Goal: Task Accomplishment & Management: Manage account settings

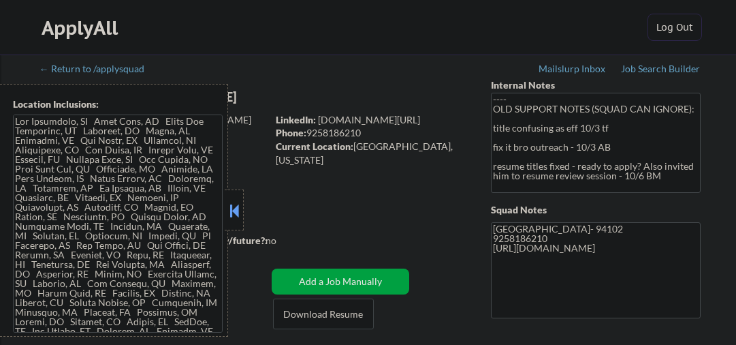
select select ""pending""
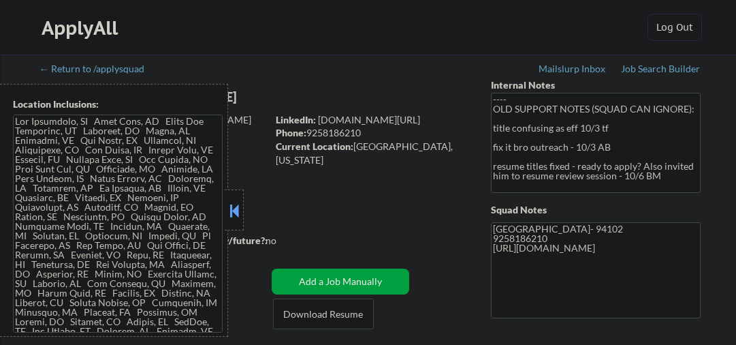
select select ""pending""
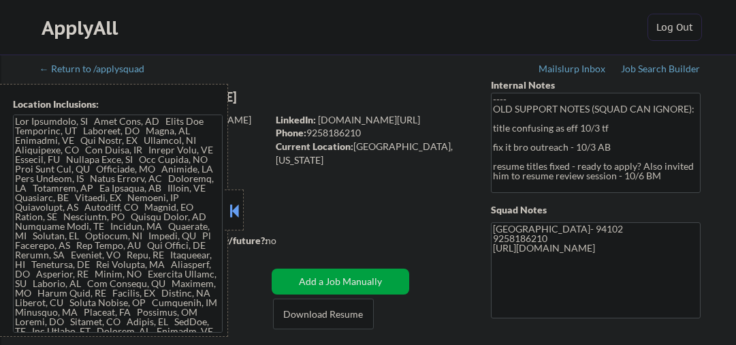
select select ""pending""
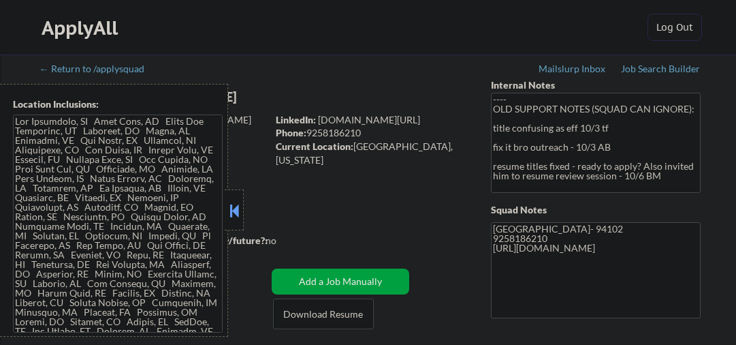
select select ""pending""
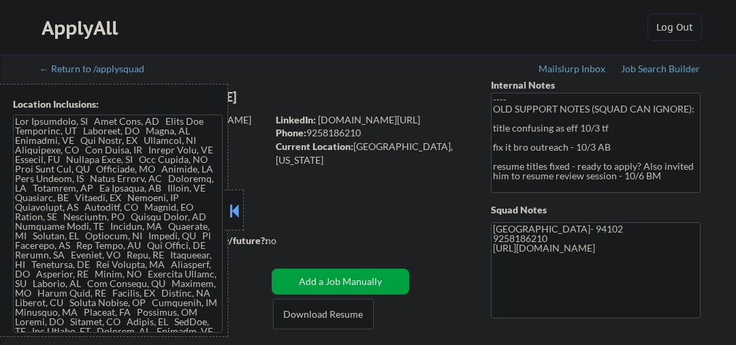
select select ""pending""
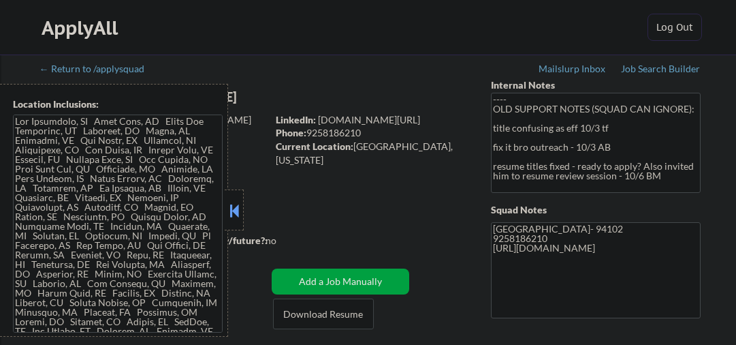
select select ""pending""
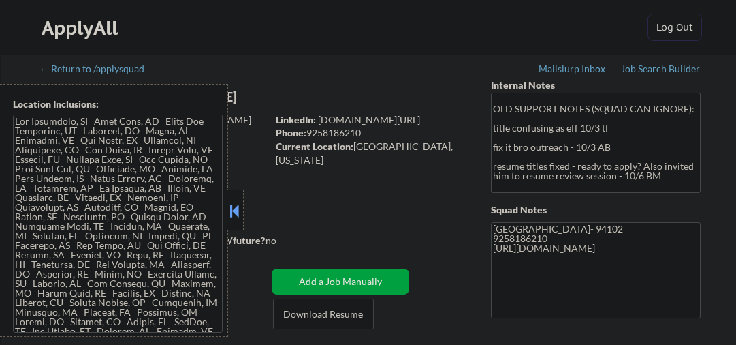
select select ""pending""
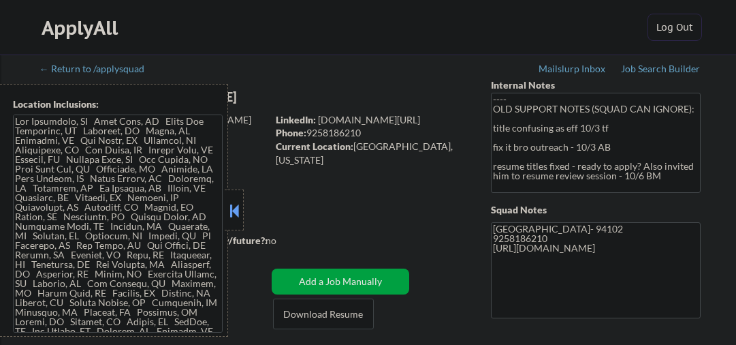
select select ""pending""
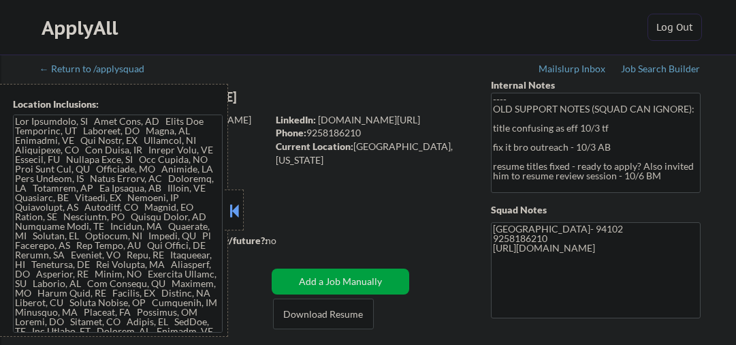
select select ""pending""
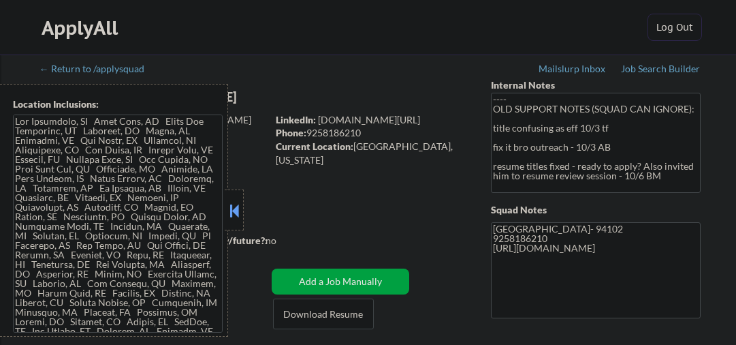
select select ""pending""
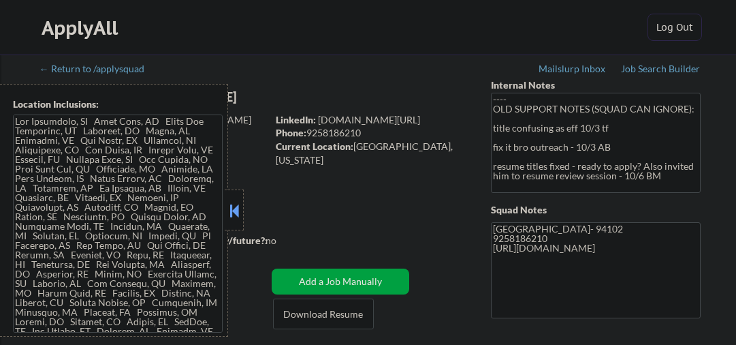
select select ""pending""
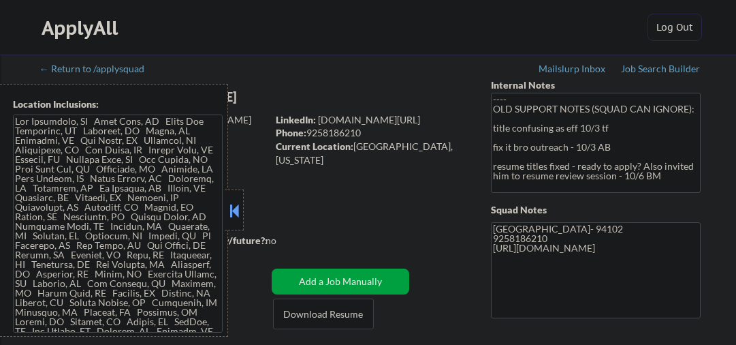
select select ""pending""
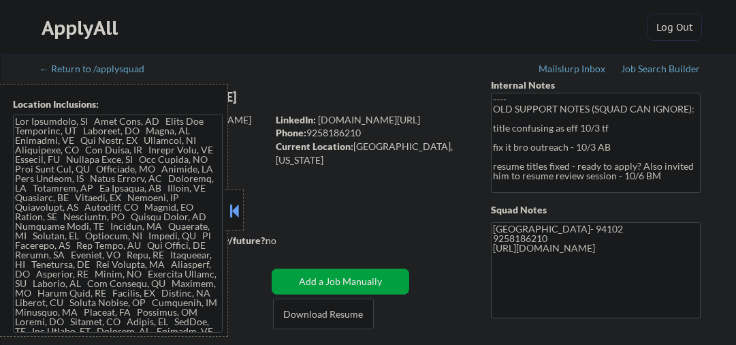
select select ""pending""
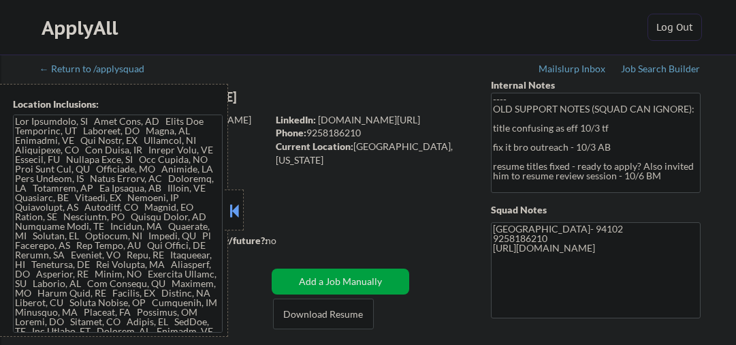
select select ""pending""
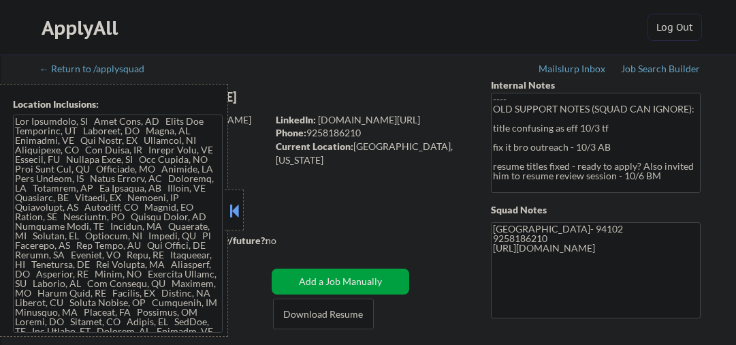
select select ""pending""
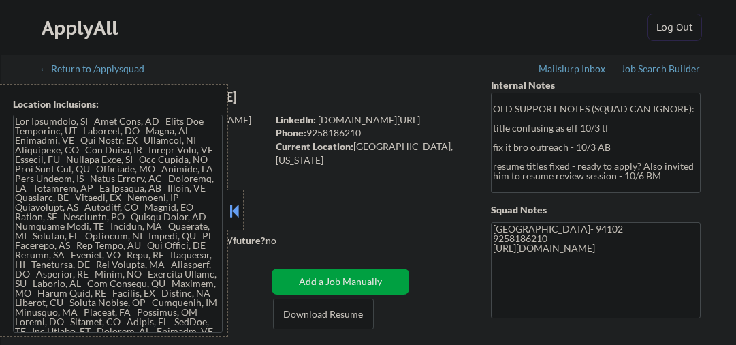
select select ""pending""
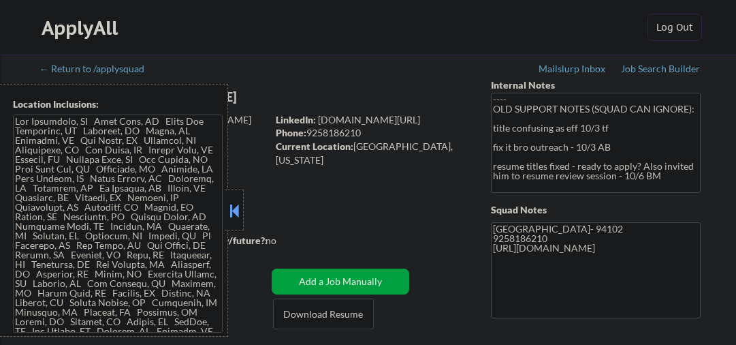
select select ""pending""
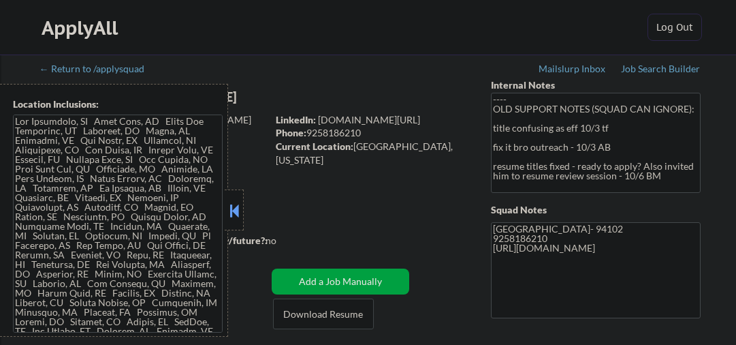
select select ""pending""
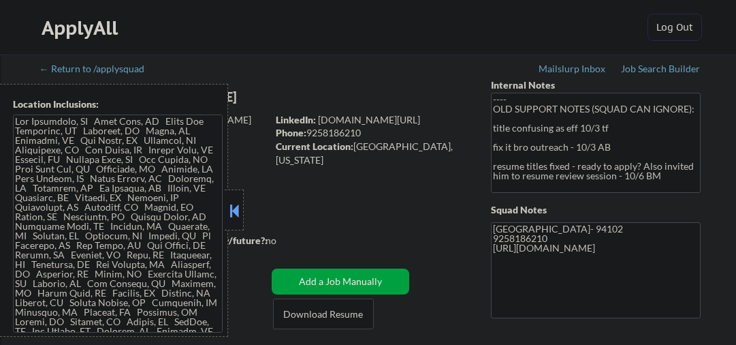
select select ""pending""
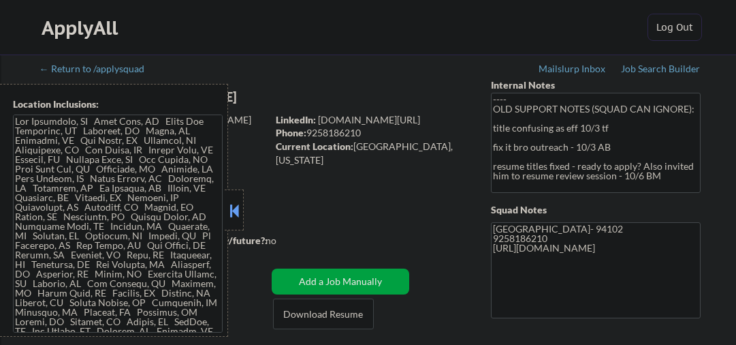
select select ""pending""
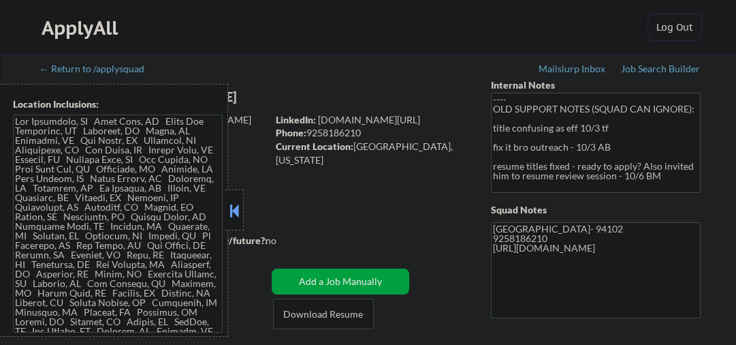
click at [236, 206] on button at bounding box center [234, 210] width 15 height 20
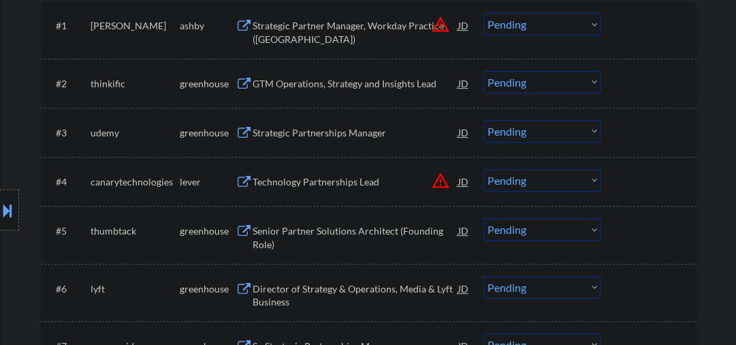
scroll to position [363, 0]
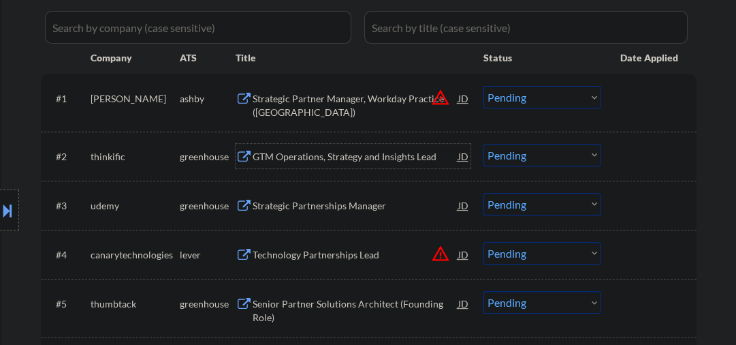
click at [330, 157] on div "GTM Operations, Strategy and Insights Lead" at bounding box center [356, 157] width 206 height 14
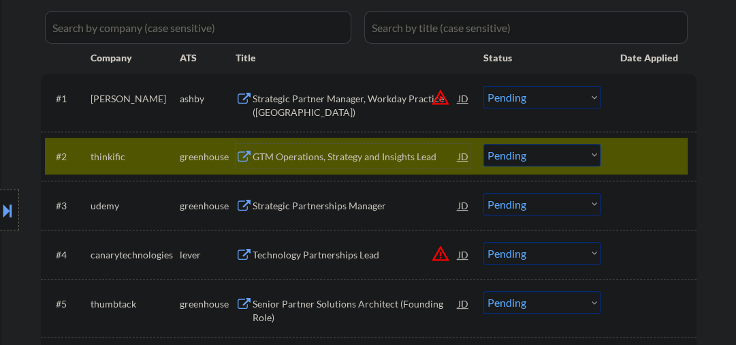
click at [526, 155] on select "Choose an option... Pending Applied Excluded (Questions) Excluded (Expired) Exc…" at bounding box center [541, 155] width 117 height 22
click at [483, 144] on select "Choose an option... Pending Applied Excluded (Questions) Excluded (Expired) Exc…" at bounding box center [541, 155] width 117 height 22
select select ""pending""
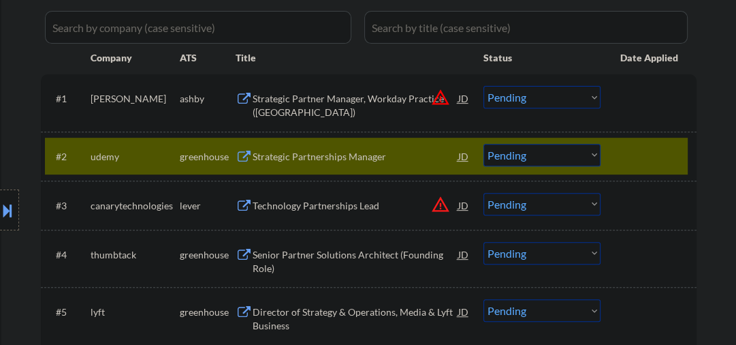
click at [648, 148] on div at bounding box center [650, 156] width 60 height 25
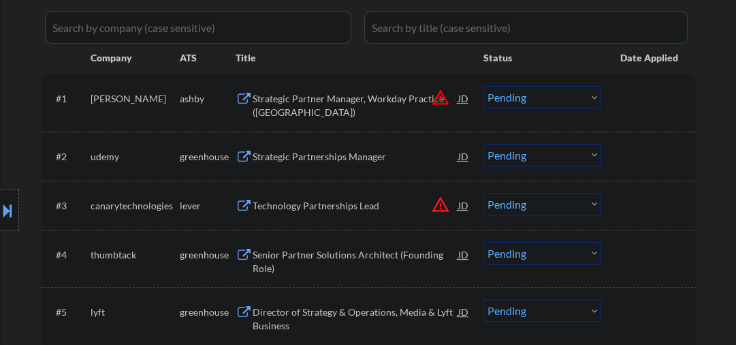
click at [315, 206] on div "Technology Partnerships Lead" at bounding box center [356, 206] width 206 height 14
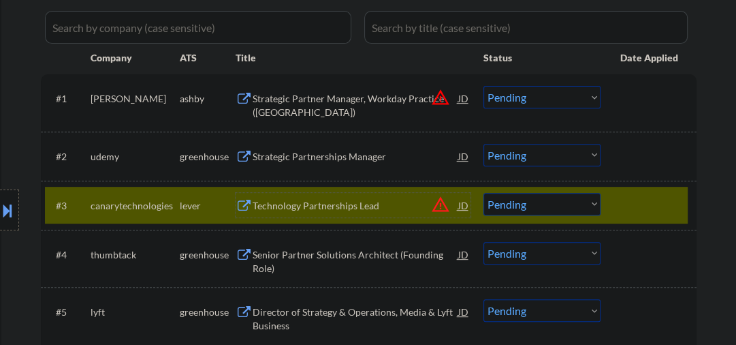
click at [316, 204] on div "Technology Partnerships Lead" at bounding box center [356, 206] width 206 height 14
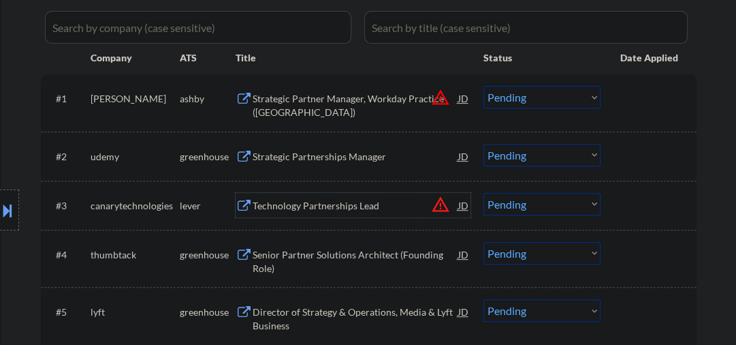
click at [517, 201] on select "Choose an option... Pending Applied Excluded (Questions) Excluded (Expired) Exc…" at bounding box center [541, 204] width 117 height 22
click at [483, 193] on select "Choose an option... Pending Applied Excluded (Questions) Excluded (Expired) Exc…" at bounding box center [541, 204] width 117 height 22
select select ""pending""
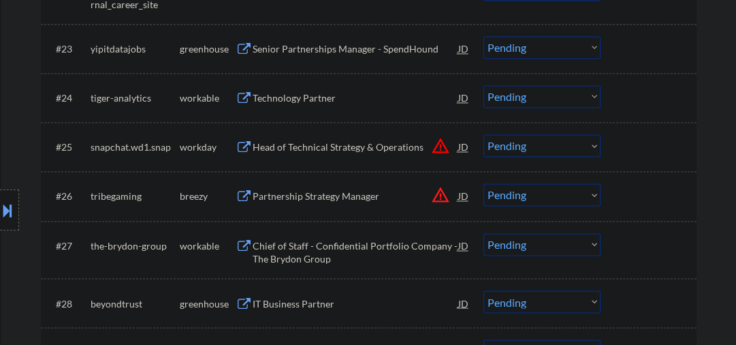
scroll to position [1597, 0]
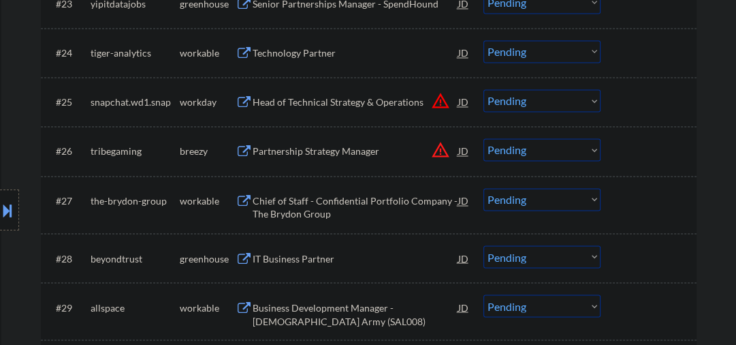
click at [330, 207] on div "Chief of Staff - Confidential Portfolio Company - The Brydon Group" at bounding box center [356, 207] width 206 height 27
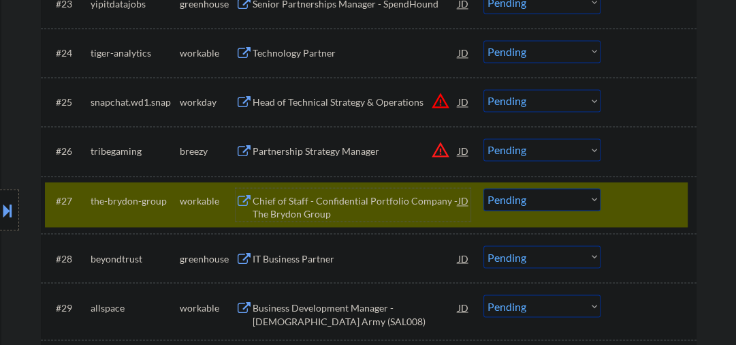
click at [295, 202] on div "Chief of Staff - Confidential Portfolio Company - The Brydon Group" at bounding box center [356, 207] width 206 height 27
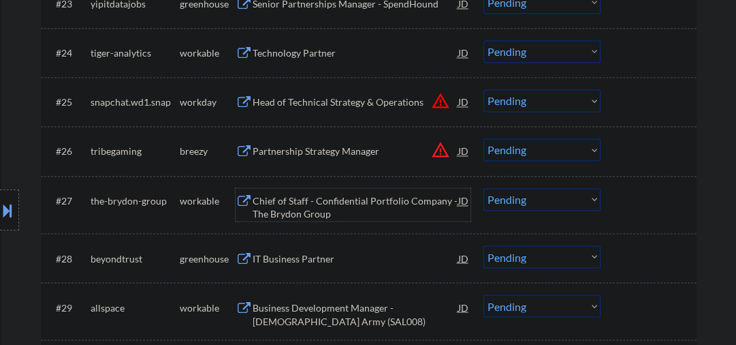
click at [502, 197] on select "Choose an option... Pending Applied Excluded (Questions) Excluded (Expired) Exc…" at bounding box center [541, 199] width 117 height 22
click at [483, 188] on select "Choose an option... Pending Applied Excluded (Questions) Excluded (Expired) Exc…" at bounding box center [541, 199] width 117 height 22
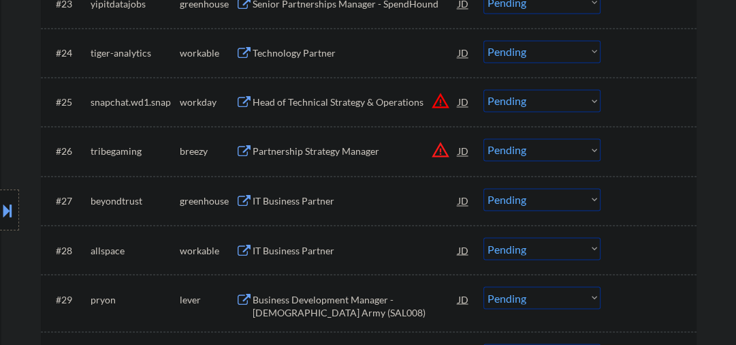
click at [316, 212] on div "#27 beyondtrust greenhouse IT Business Partner JD warning_amber Choose an optio…" at bounding box center [366, 200] width 643 height 37
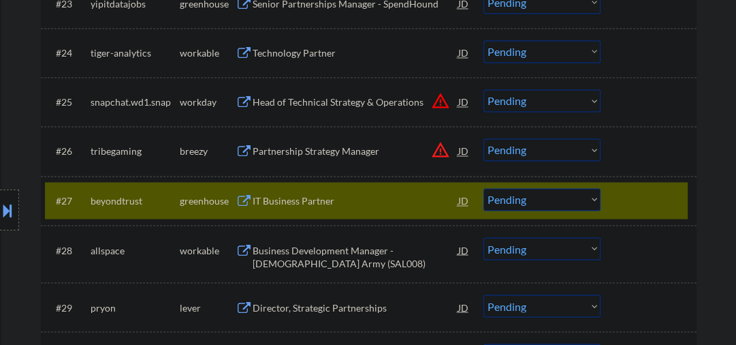
click at [281, 196] on div "IT Business Partner" at bounding box center [356, 201] width 206 height 14
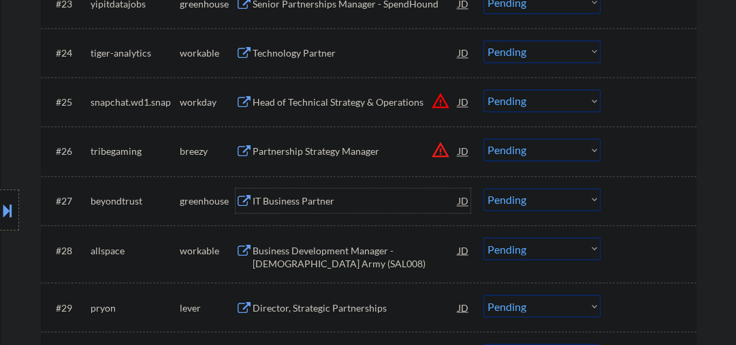
click at [546, 197] on select "Choose an option... Pending Applied Excluded (Questions) Excluded (Expired) Exc…" at bounding box center [541, 199] width 117 height 22
click at [483, 188] on select "Choose an option... Pending Applied Excluded (Questions) Excluded (Expired) Exc…" at bounding box center [541, 199] width 117 height 22
click at [306, 255] on div "Business Development Manager - [DEMOGRAPHIC_DATA] Army (SAL008)" at bounding box center [356, 256] width 206 height 27
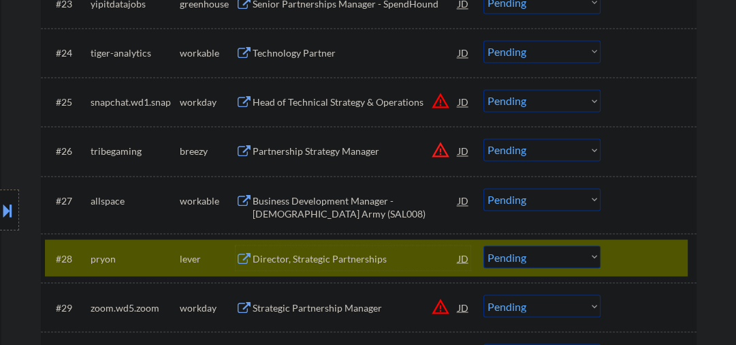
click at [640, 252] on div at bounding box center [650, 257] width 60 height 25
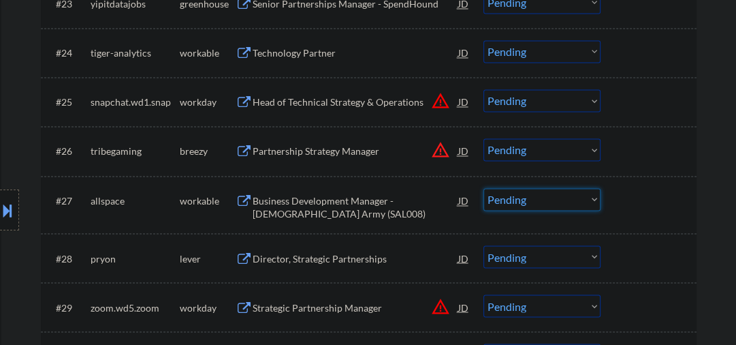
click at [523, 201] on select "Choose an option... Pending Applied Excluded (Questions) Excluded (Expired) Exc…" at bounding box center [541, 199] width 117 height 22
click at [483, 188] on select "Choose an option... Pending Applied Excluded (Questions) Excluded (Expired) Exc…" at bounding box center [541, 199] width 117 height 22
click at [315, 264] on div "Director, Strategic Partnerships" at bounding box center [356, 258] width 206 height 14
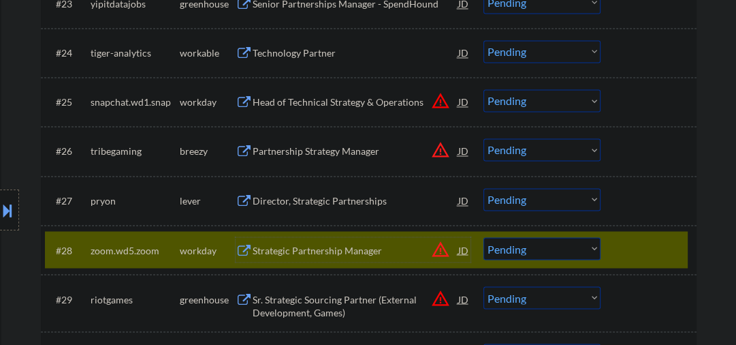
drag, startPoint x: 611, startPoint y: 248, endPoint x: 596, endPoint y: 242, distance: 16.2
click at [611, 246] on div "#28 zoom.wd5.zoom workday Strategic Partnership Manager JD warning_amber Choose…" at bounding box center [366, 249] width 643 height 37
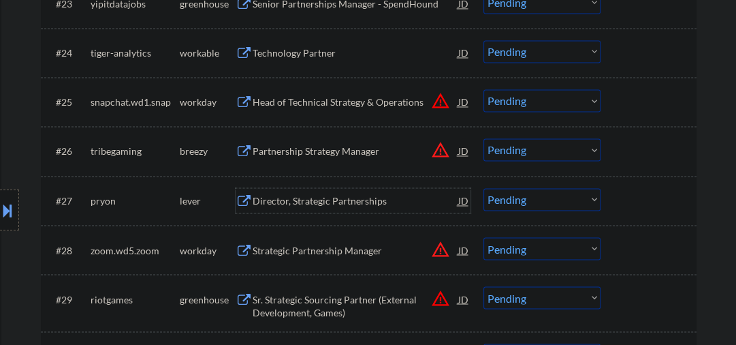
click at [340, 193] on div "Director, Strategic Partnerships" at bounding box center [356, 200] width 206 height 25
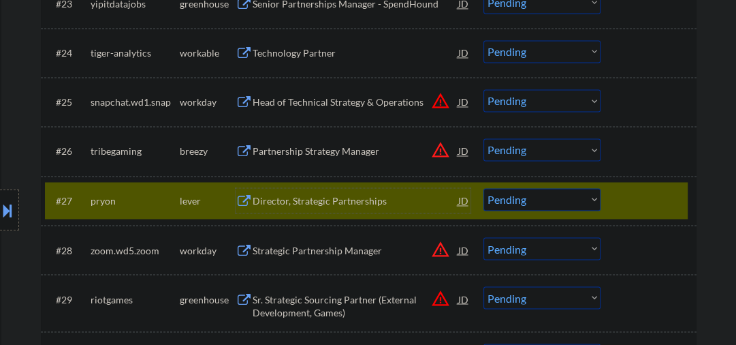
click at [545, 197] on select "Choose an option... Pending Applied Excluded (Questions) Excluded (Expired) Exc…" at bounding box center [541, 199] width 117 height 22
click at [483, 188] on select "Choose an option... Pending Applied Excluded (Questions) Excluded (Expired) Exc…" at bounding box center [541, 199] width 117 height 22
select select ""pending""
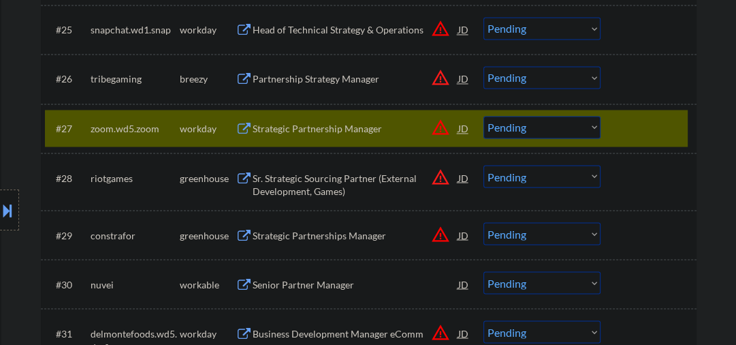
scroll to position [1670, 0]
click at [344, 185] on div "Sr. Strategic Sourcing Partner (External Development, Games)" at bounding box center [356, 183] width 206 height 27
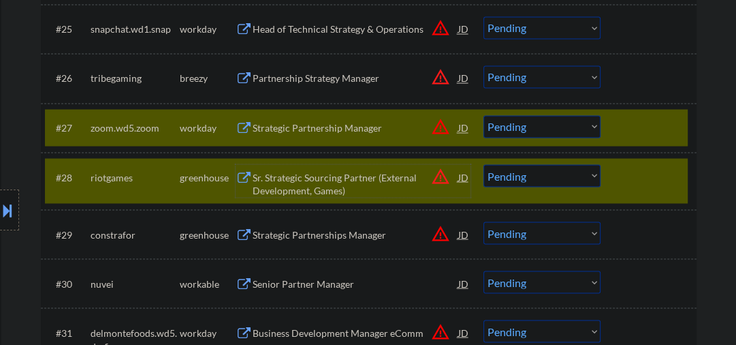
click at [665, 123] on div at bounding box center [650, 127] width 60 height 25
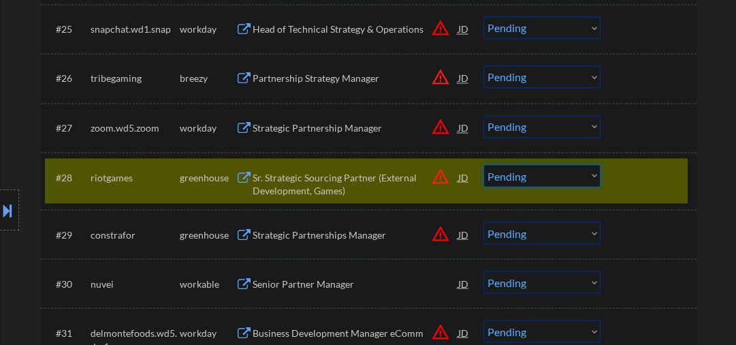
click at [519, 178] on select "Choose an option... Pending Applied Excluded (Questions) Excluded (Expired) Exc…" at bounding box center [541, 175] width 117 height 22
click at [483, 164] on select "Choose an option... Pending Applied Excluded (Questions) Excluded (Expired) Exc…" at bounding box center [541, 175] width 117 height 22
click at [300, 238] on div "Strategic Partnerships Manager" at bounding box center [356, 234] width 206 height 14
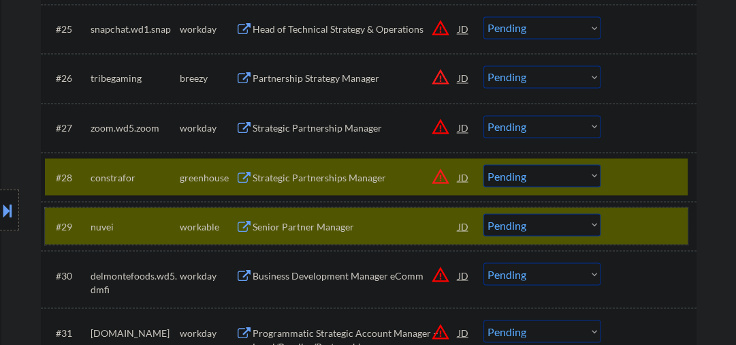
click at [610, 224] on div "#29 nuvei workable Senior Partner Manager JD warning_amber Choose an option... …" at bounding box center [366, 225] width 643 height 37
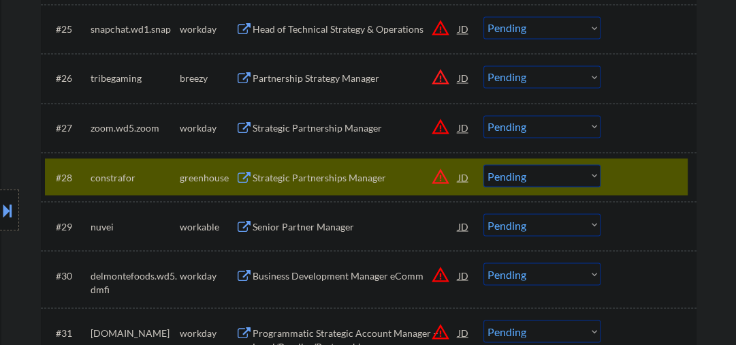
click at [316, 182] on div "Strategic Partnerships Manager" at bounding box center [356, 177] width 206 height 14
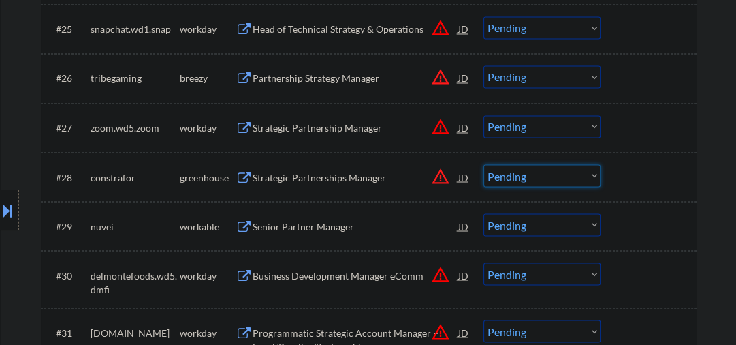
click at [527, 180] on select "Choose an option... Pending Applied Excluded (Questions) Excluded (Expired) Exc…" at bounding box center [541, 175] width 117 height 22
click at [483, 164] on select "Choose an option... Pending Applied Excluded (Questions) Excluded (Expired) Exc…" at bounding box center [541, 175] width 117 height 22
click at [305, 219] on div "Senior Partner Manager" at bounding box center [356, 226] width 206 height 14
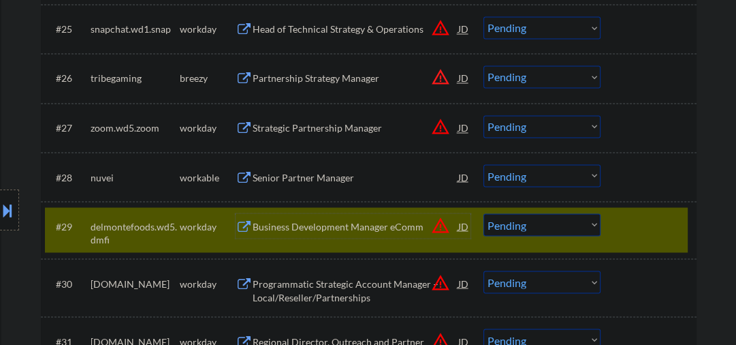
click at [322, 173] on div "Senior Partner Manager" at bounding box center [356, 177] width 206 height 14
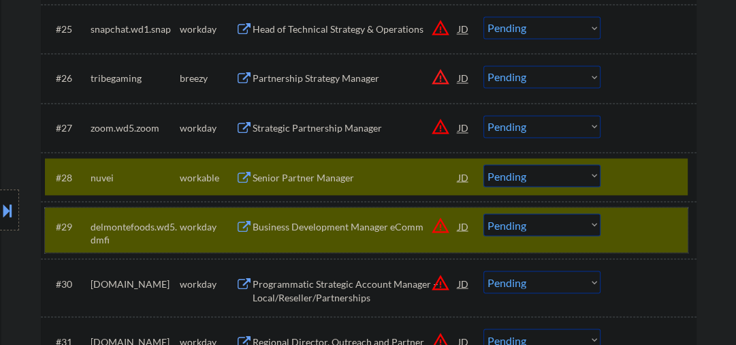
drag, startPoint x: 639, startPoint y: 238, endPoint x: 437, endPoint y: 185, distance: 208.2
click at [637, 238] on div "#29 delmontefoods.wd5.dmfi workday Business Development Manager eComm JD warnin…" at bounding box center [366, 229] width 643 height 45
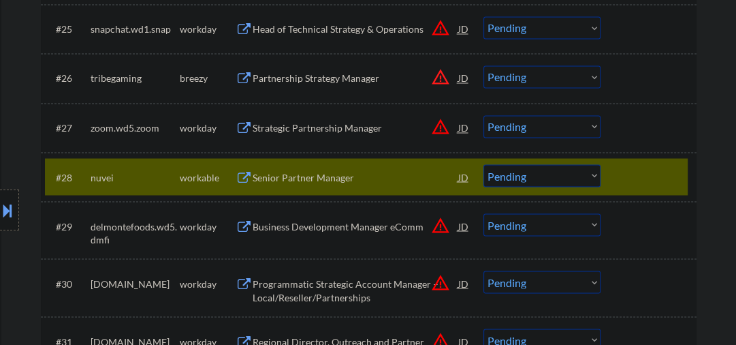
click at [331, 168] on div "Senior Partner Manager" at bounding box center [356, 176] width 206 height 25
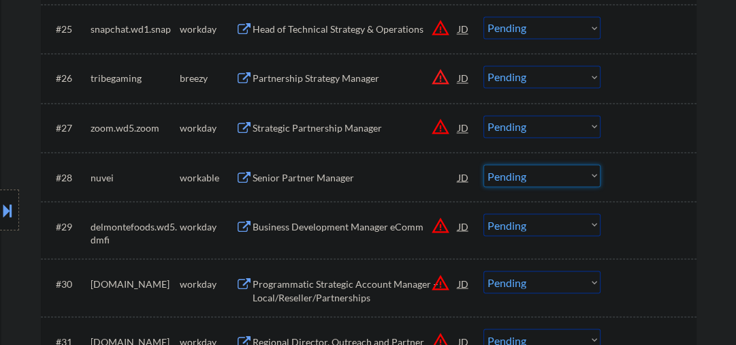
click at [511, 177] on select "Choose an option... Pending Applied Excluded (Questions) Excluded (Expired) Exc…" at bounding box center [541, 175] width 117 height 22
click at [483, 164] on select "Choose an option... Pending Applied Excluded (Questions) Excluded (Expired) Exc…" at bounding box center [541, 175] width 117 height 22
select select ""pending""
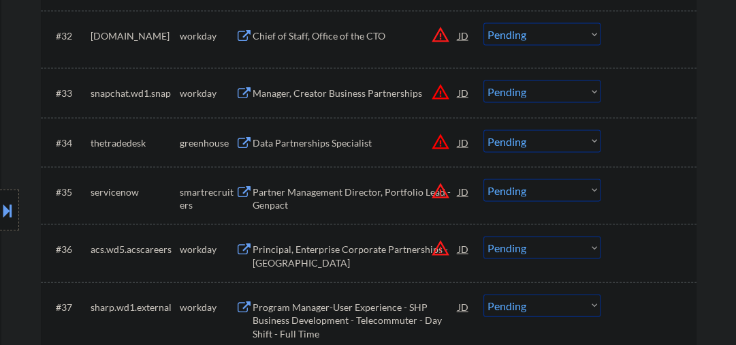
scroll to position [2033, 0]
click at [308, 142] on div "Data Partnerships Specialist" at bounding box center [356, 142] width 206 height 14
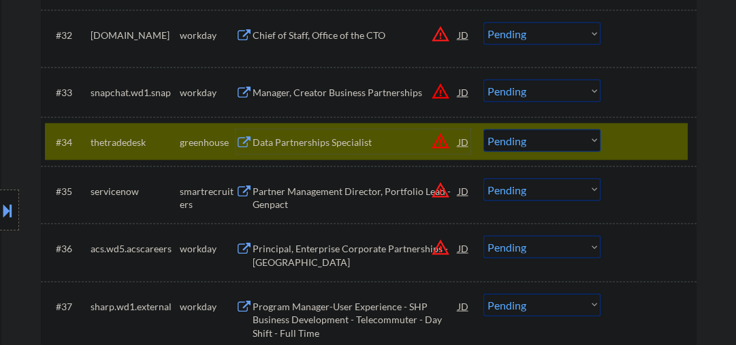
click at [541, 147] on select "Choose an option... Pending Applied Excluded (Questions) Excluded (Expired) Exc…" at bounding box center [541, 140] width 117 height 22
click at [483, 129] on select "Choose an option... Pending Applied Excluded (Questions) Excluded (Expired) Exc…" at bounding box center [541, 140] width 117 height 22
click at [302, 195] on div "Partner Management Director, Portfolio Lead - Genpact" at bounding box center [356, 198] width 206 height 27
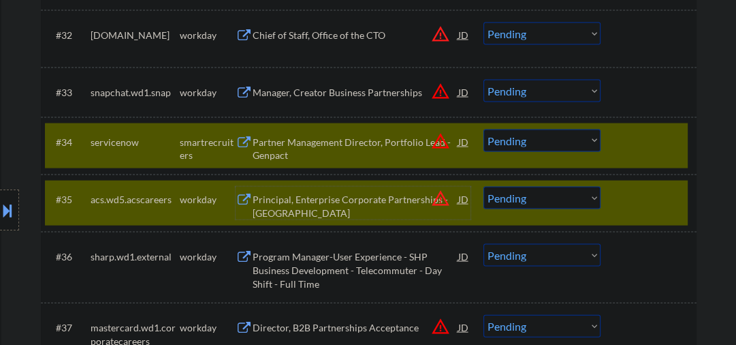
click at [628, 202] on div at bounding box center [650, 199] width 60 height 25
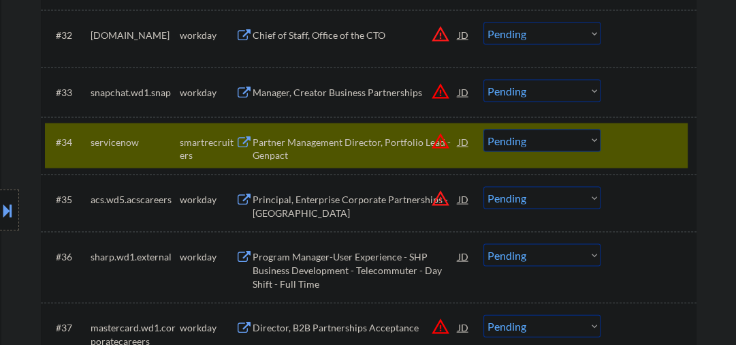
click at [520, 139] on select "Choose an option... Pending Applied Excluded (Questions) Excluded (Expired) Exc…" at bounding box center [541, 140] width 117 height 22
click at [483, 129] on select "Choose an option... Pending Applied Excluded (Questions) Excluded (Expired) Exc…" at bounding box center [541, 140] width 117 height 22
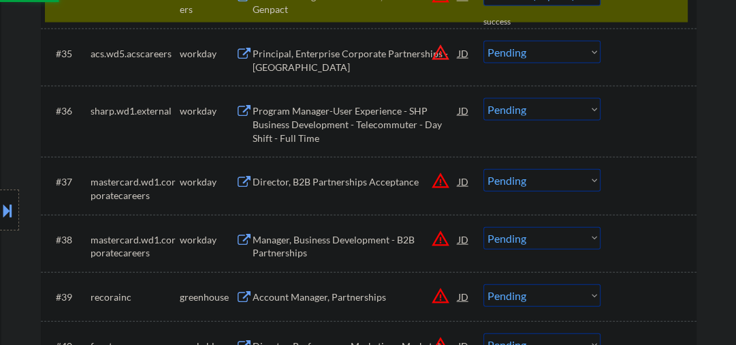
select select ""pending""
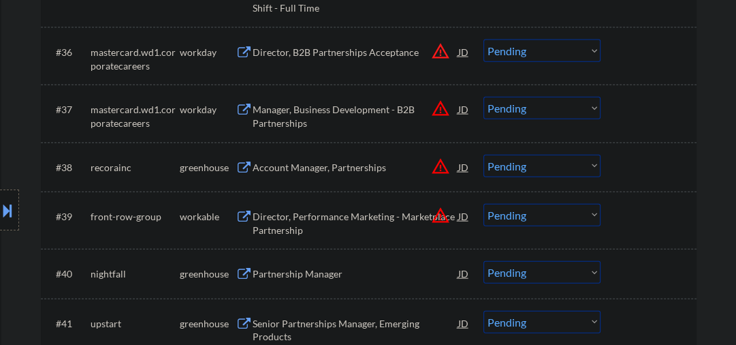
click at [294, 167] on div "Account Manager, Partnerships" at bounding box center [356, 168] width 206 height 14
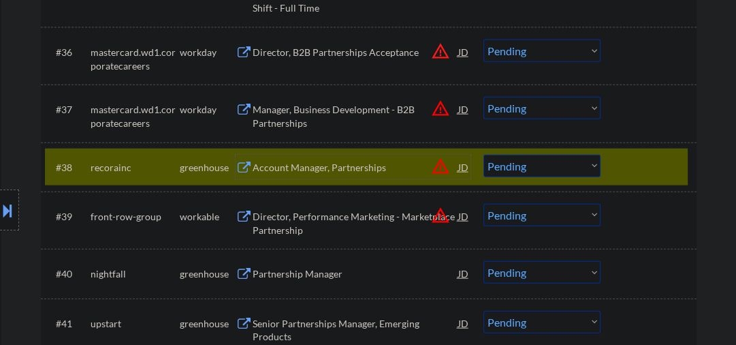
click at [304, 174] on div "Account Manager, Partnerships" at bounding box center [356, 167] width 206 height 25
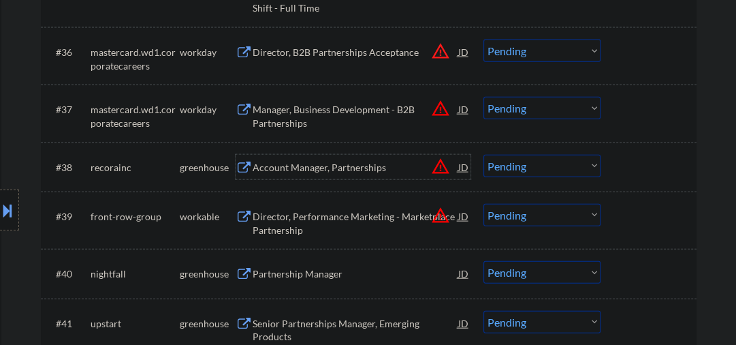
click at [504, 170] on select "Choose an option... Pending Applied Excluded (Questions) Excluded (Expired) Exc…" at bounding box center [541, 166] width 117 height 22
click at [483, 155] on select "Choose an option... Pending Applied Excluded (Questions) Excluded (Expired) Exc…" at bounding box center [541, 166] width 117 height 22
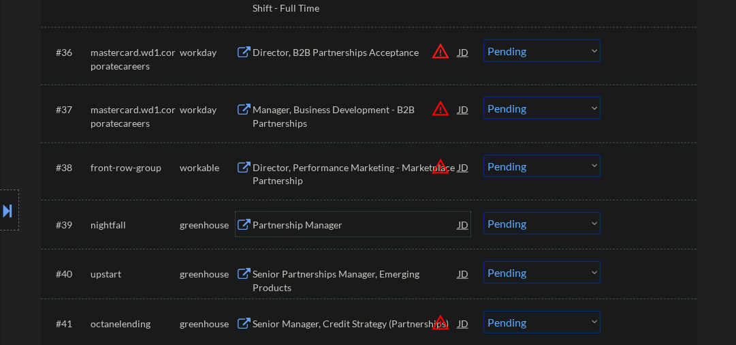
click at [308, 226] on div "Partnership Manager" at bounding box center [356, 225] width 206 height 14
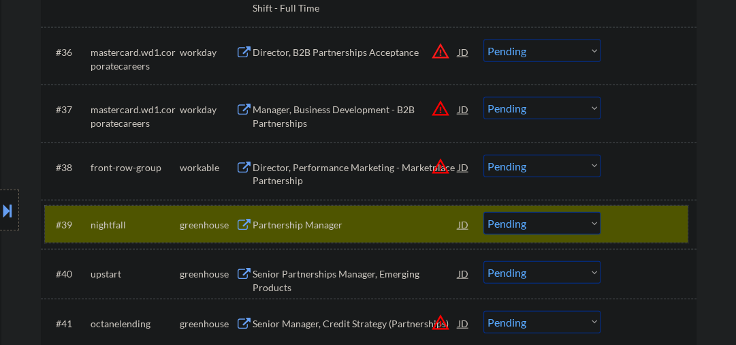
click at [615, 229] on div "#39 nightfall greenhouse Partnership Manager JD warning_amber Choose an option.…" at bounding box center [366, 224] width 643 height 37
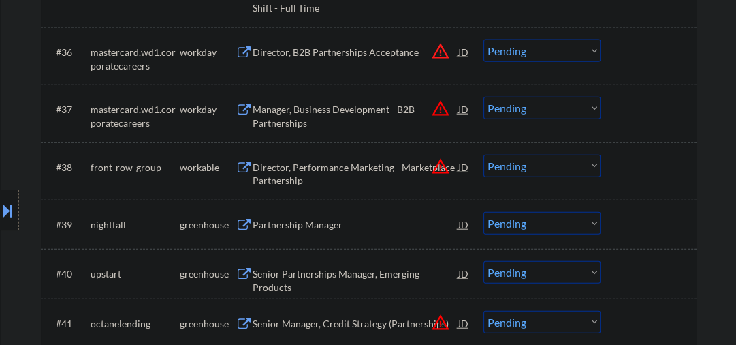
click at [315, 177] on div "Director, Performance Marketing - Marketplace Partnership" at bounding box center [356, 174] width 206 height 27
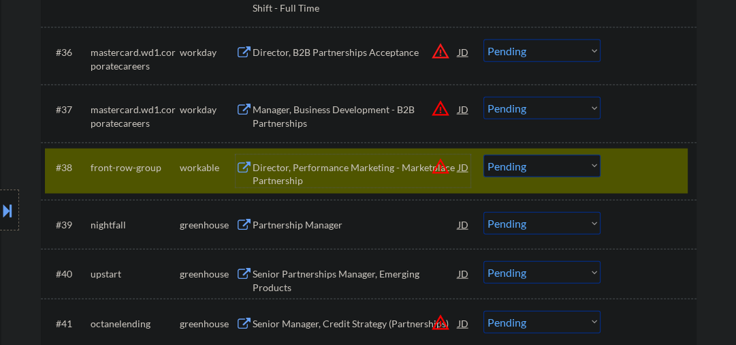
click at [533, 167] on select "Choose an option... Pending Applied Excluded (Questions) Excluded (Expired) Exc…" at bounding box center [541, 166] width 117 height 22
click at [483, 155] on select "Choose an option... Pending Applied Excluded (Questions) Excluded (Expired) Exc…" at bounding box center [541, 166] width 117 height 22
click at [314, 219] on div "Partnership Manager" at bounding box center [356, 225] width 206 height 14
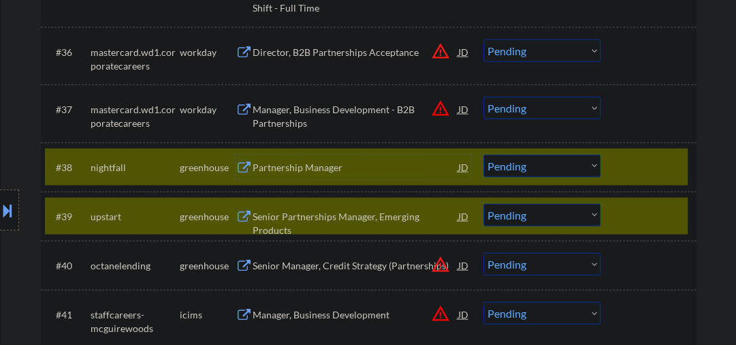
click at [310, 172] on div "Partnership Manager" at bounding box center [356, 168] width 206 height 14
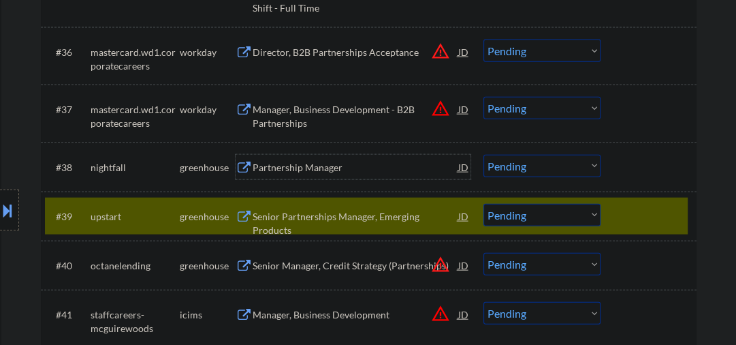
click at [370, 218] on div "Senior Partnerships Manager, Emerging Products" at bounding box center [356, 223] width 206 height 27
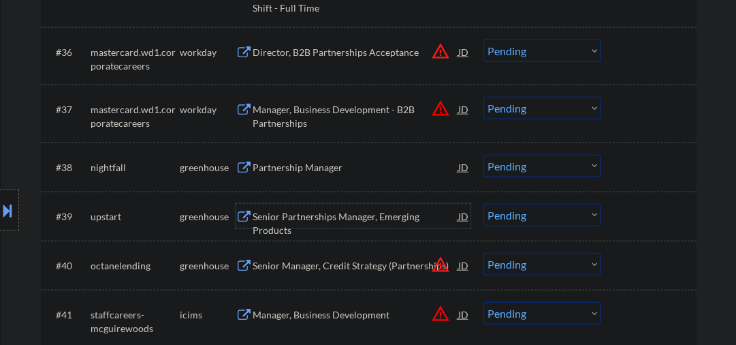
click at [628, 209] on div at bounding box center [650, 216] width 60 height 25
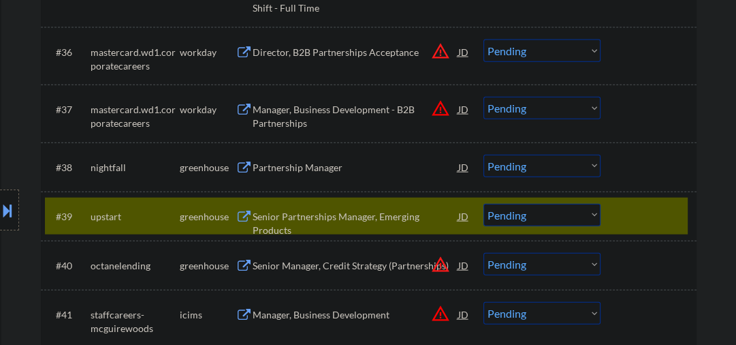
click at [366, 167] on div "Partnership Manager" at bounding box center [356, 168] width 206 height 14
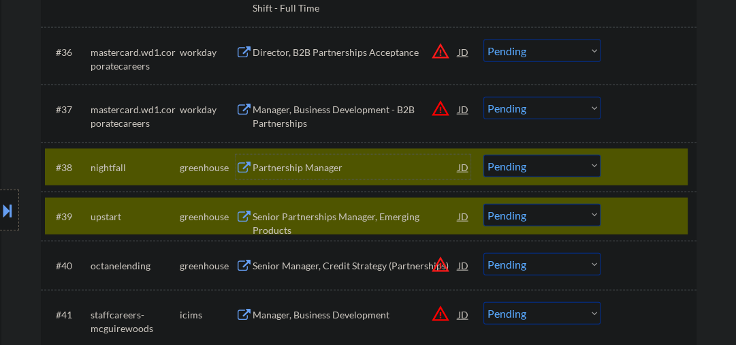
click at [638, 223] on div at bounding box center [650, 216] width 60 height 25
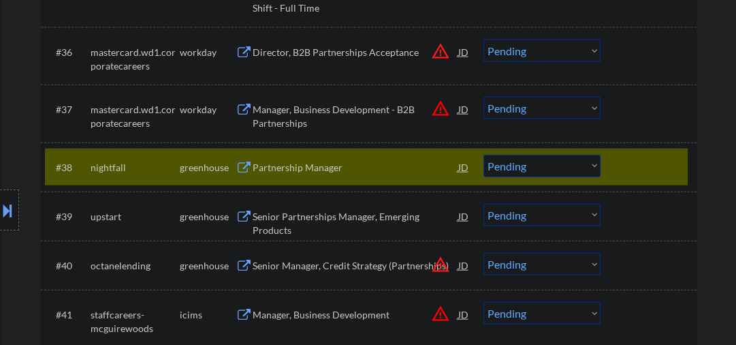
click at [515, 166] on select "Choose an option... Pending Applied Excluded (Questions) Excluded (Expired) Exc…" at bounding box center [541, 166] width 117 height 22
click at [483, 155] on select "Choose an option... Pending Applied Excluded (Questions) Excluded (Expired) Exc…" at bounding box center [541, 166] width 117 height 22
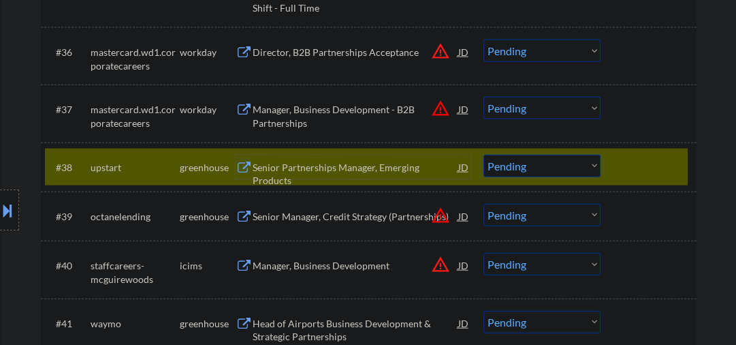
click at [343, 165] on div "Senior Partnerships Manager, Emerging Products" at bounding box center [356, 174] width 206 height 27
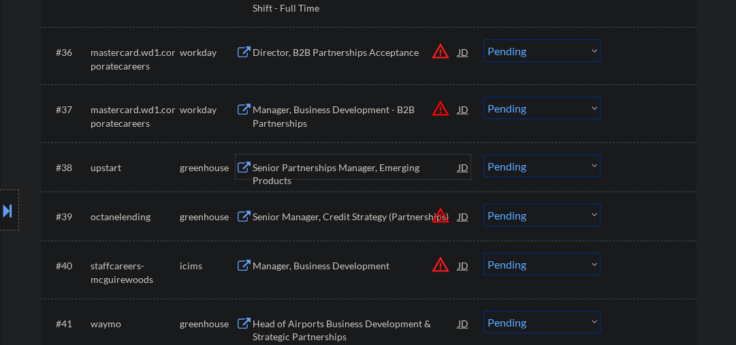
click at [377, 170] on div "Senior Partnerships Manager, Emerging Products" at bounding box center [356, 174] width 206 height 27
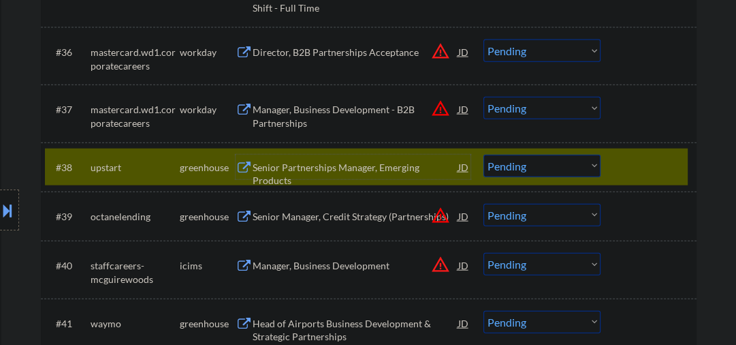
click at [297, 163] on div "Senior Partnerships Manager, Emerging Products" at bounding box center [356, 174] width 206 height 27
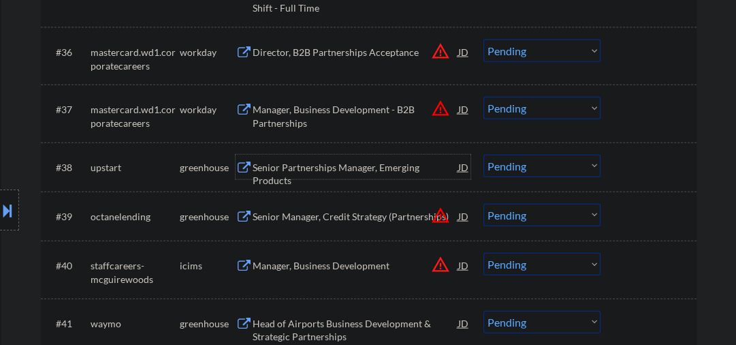
click at [17, 215] on div at bounding box center [9, 209] width 19 height 41
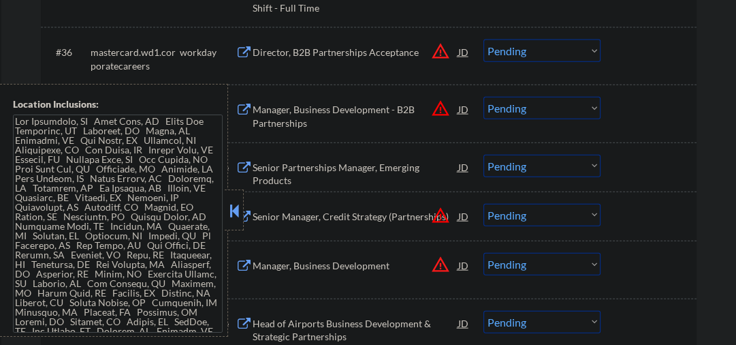
click at [234, 208] on button at bounding box center [234, 210] width 15 height 20
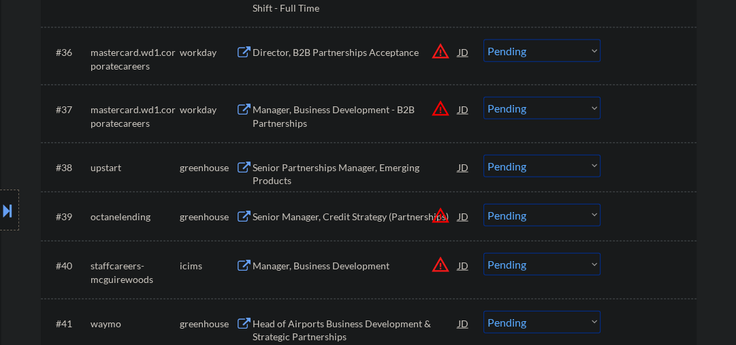
click at [509, 166] on select "Choose an option... Pending Applied Excluded (Questions) Excluded (Expired) Exc…" at bounding box center [541, 166] width 117 height 22
click at [483, 155] on select "Choose an option... Pending Applied Excluded (Questions) Excluded (Expired) Exc…" at bounding box center [541, 166] width 117 height 22
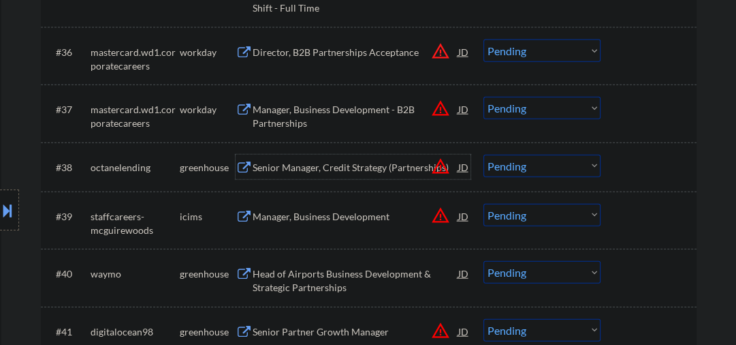
click at [330, 163] on div "Senior Manager, Credit Strategy (Partnerships)" at bounding box center [356, 168] width 206 height 14
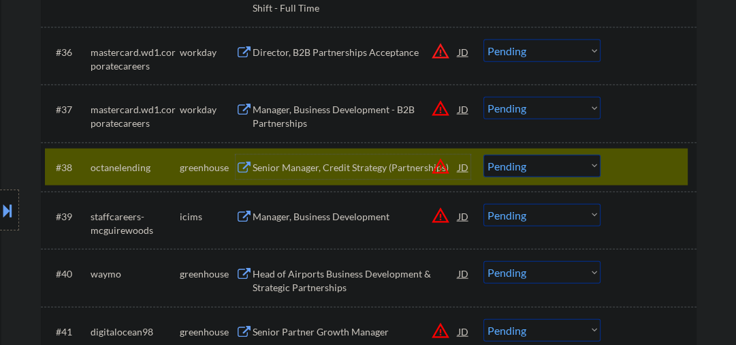
click at [542, 161] on select "Choose an option... Pending Applied Excluded (Questions) Excluded (Expired) Exc…" at bounding box center [541, 166] width 117 height 22
click at [483, 155] on select "Choose an option... Pending Applied Excluded (Questions) Excluded (Expired) Exc…" at bounding box center [541, 166] width 117 height 22
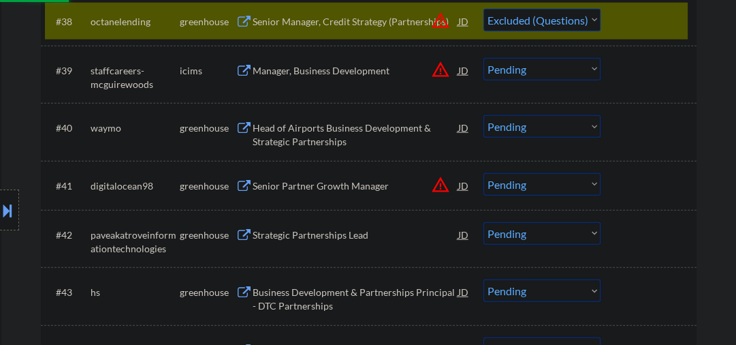
click at [280, 133] on div "Head of Airports Business Development & Strategic Partnerships" at bounding box center [356, 134] width 206 height 27
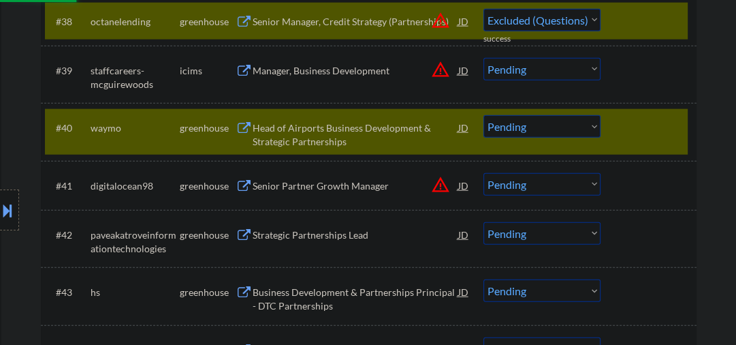
select select ""pending""
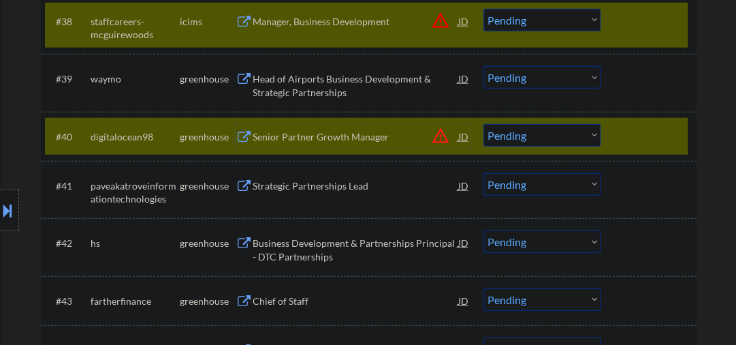
click at [654, 135] on div at bounding box center [650, 136] width 60 height 25
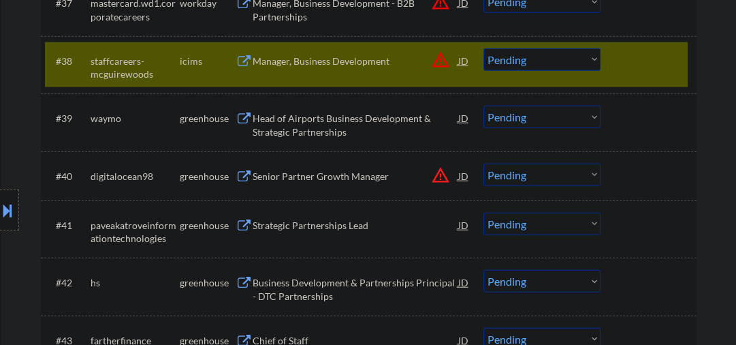
scroll to position [2324, 0]
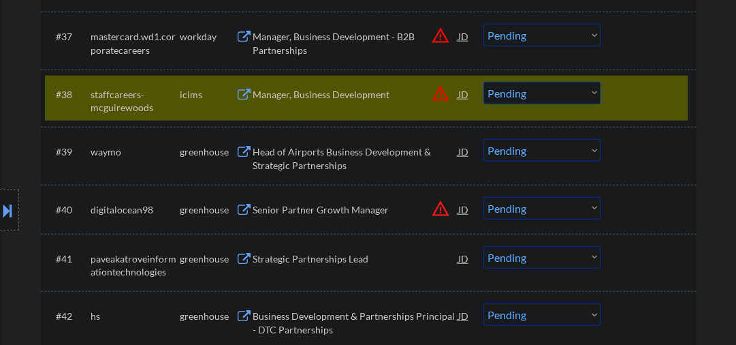
click at [648, 96] on div at bounding box center [650, 94] width 60 height 25
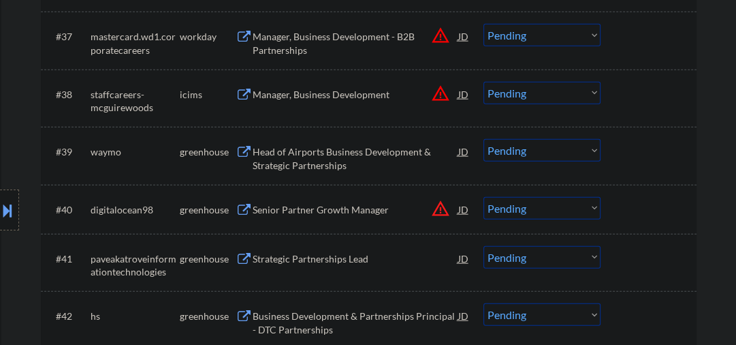
click at [337, 171] on div "Head of Airports Business Development & Strategic Partnerships" at bounding box center [356, 158] width 206 height 27
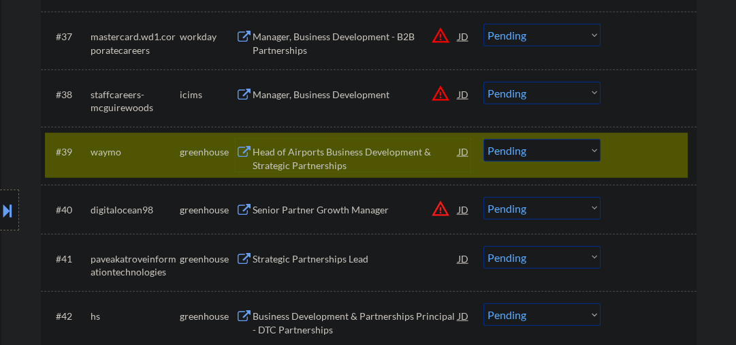
click at [358, 160] on div "Head of Airports Business Development & Strategic Partnerships" at bounding box center [356, 158] width 206 height 27
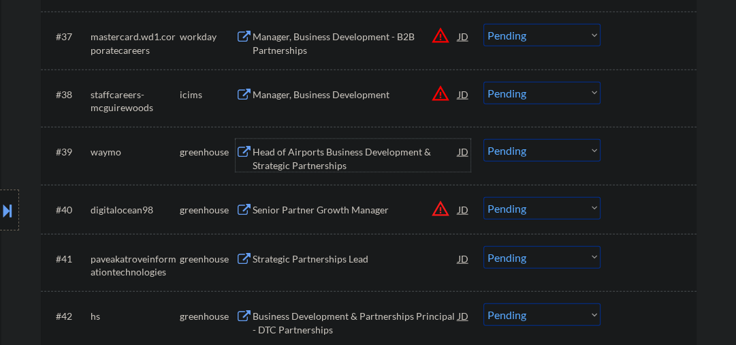
click at [327, 140] on div "Head of Airports Business Development & Strategic Partnerships" at bounding box center [356, 155] width 206 height 33
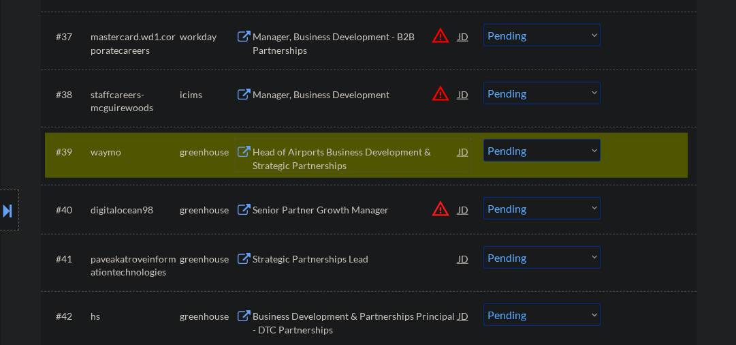
click at [281, 153] on div "Head of Airports Business Development & Strategic Partnerships" at bounding box center [356, 158] width 206 height 27
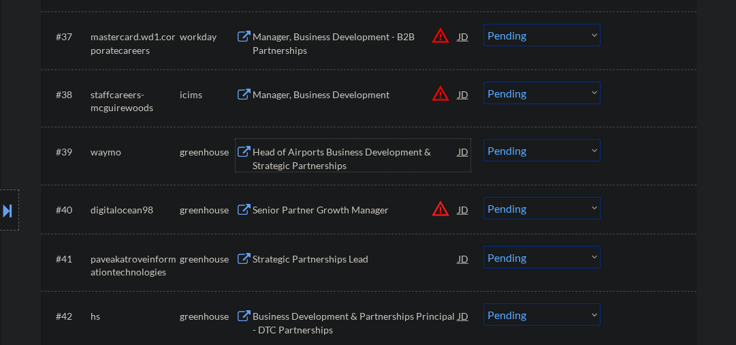
click at [499, 149] on select "Choose an option... Pending Applied Excluded (Questions) Excluded (Expired) Exc…" at bounding box center [541, 150] width 117 height 22
click at [483, 139] on select "Choose an option... Pending Applied Excluded (Questions) Excluded (Expired) Exc…" at bounding box center [541, 150] width 117 height 22
select select ""pending""
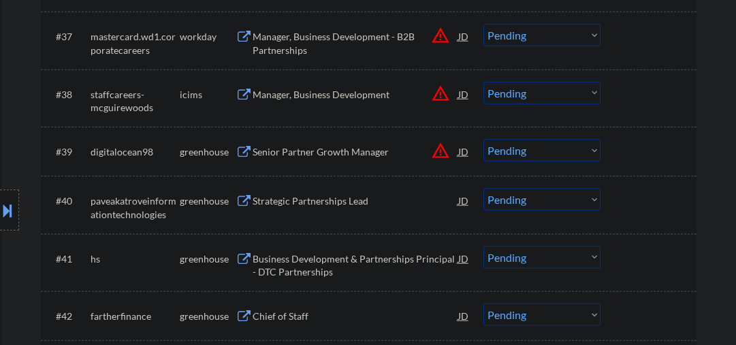
click at [314, 161] on div "Senior Partner Growth Manager" at bounding box center [356, 151] width 206 height 25
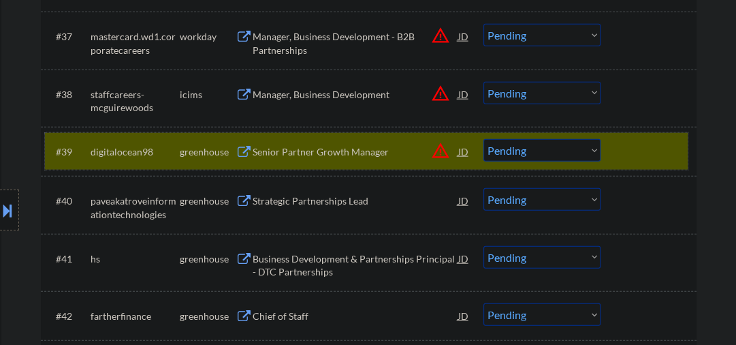
drag, startPoint x: 616, startPoint y: 153, endPoint x: 572, endPoint y: 155, distance: 43.6
click at [616, 153] on div "#39 digitalocean98 greenhouse Senior Partner Growth Manager JD warning_amber Ch…" at bounding box center [366, 151] width 643 height 37
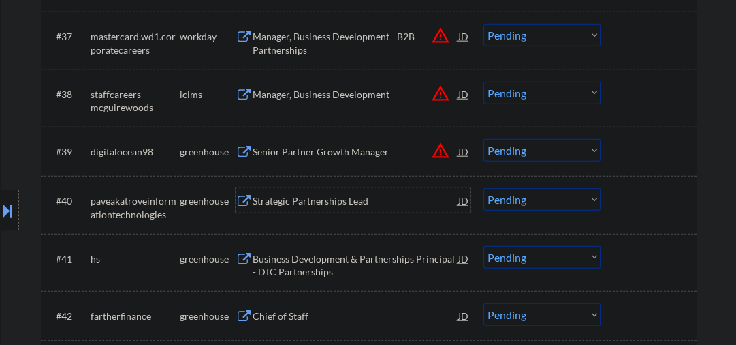
click at [310, 204] on div "Strategic Partnerships Lead" at bounding box center [356, 201] width 206 height 14
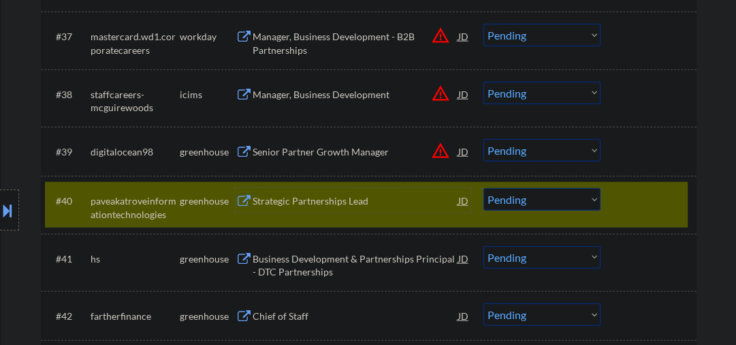
click at [281, 204] on div "Strategic Partnerships Lead" at bounding box center [356, 201] width 206 height 14
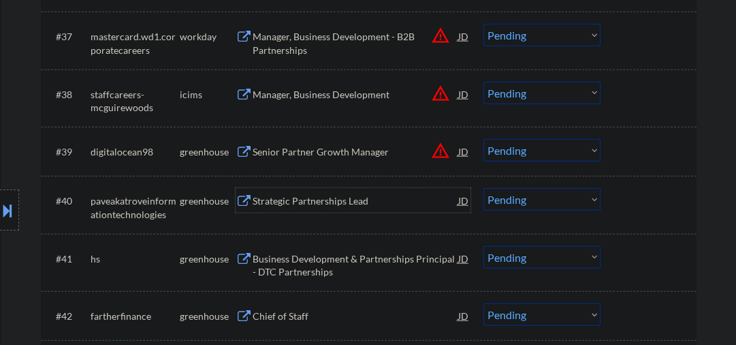
click at [519, 196] on select "Choose an option... Pending Applied Excluded (Questions) Excluded (Expired) Exc…" at bounding box center [541, 199] width 117 height 22
click at [483, 188] on select "Choose an option... Pending Applied Excluded (Questions) Excluded (Expired) Exc…" at bounding box center [541, 199] width 117 height 22
select select ""pending""
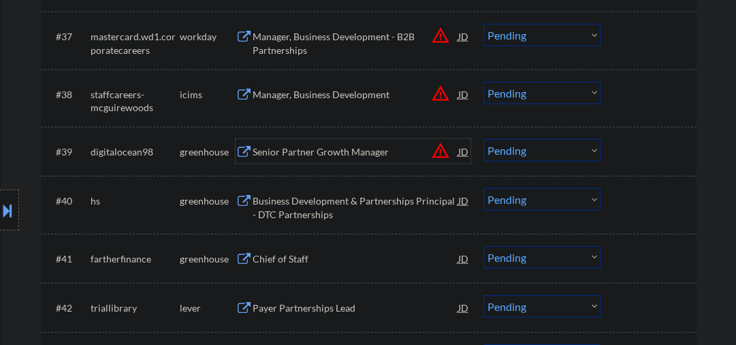
click at [317, 147] on div "Senior Partner Growth Manager" at bounding box center [356, 152] width 206 height 14
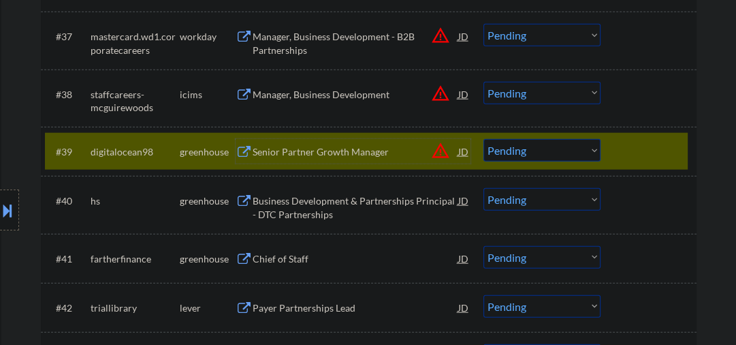
click at [647, 149] on div at bounding box center [650, 151] width 60 height 25
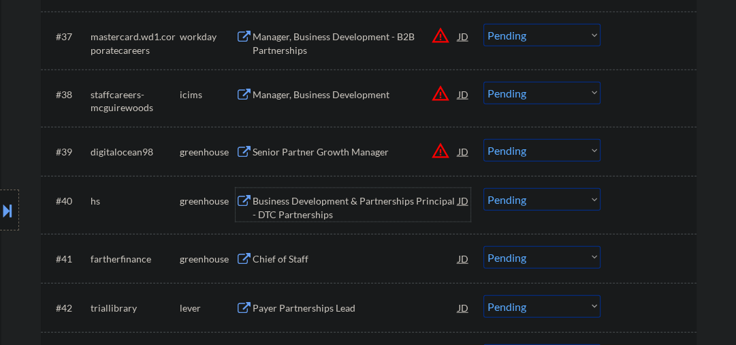
click at [373, 208] on div "Business Development & Partnerships Principal - DTC Partnerships" at bounding box center [356, 207] width 206 height 27
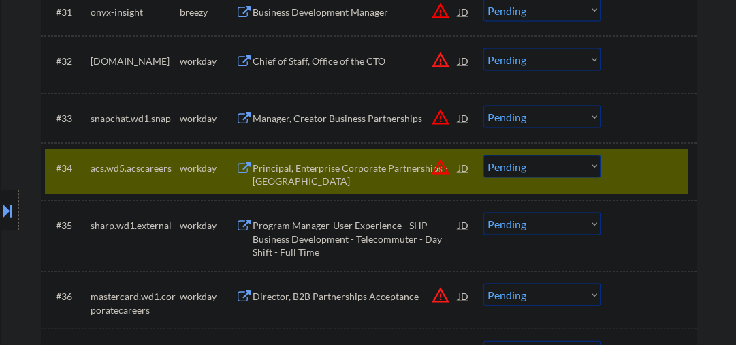
scroll to position [2033, 0]
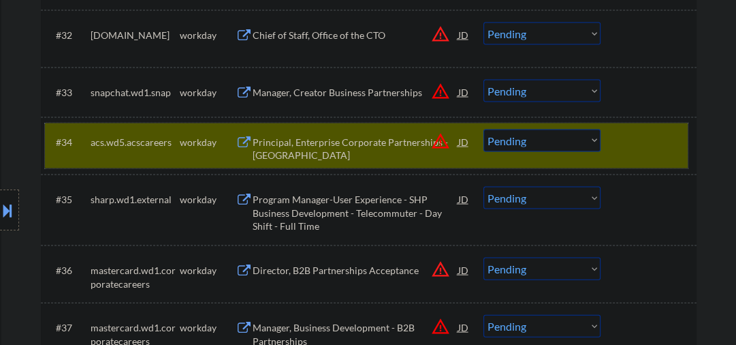
click at [635, 138] on div at bounding box center [650, 141] width 60 height 25
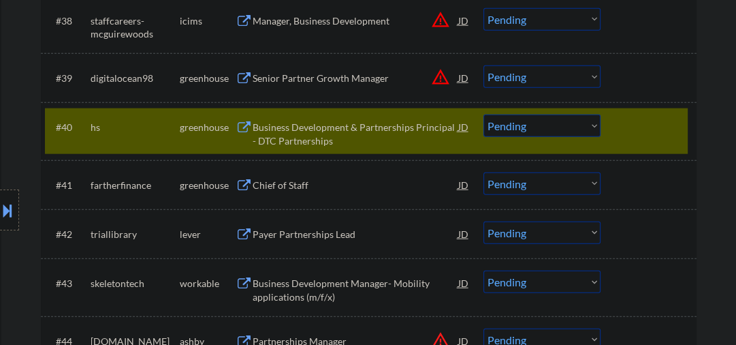
scroll to position [2469, 0]
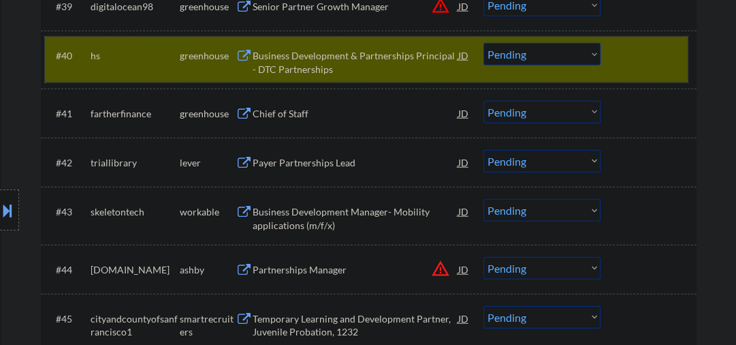
click at [637, 63] on div at bounding box center [650, 55] width 60 height 25
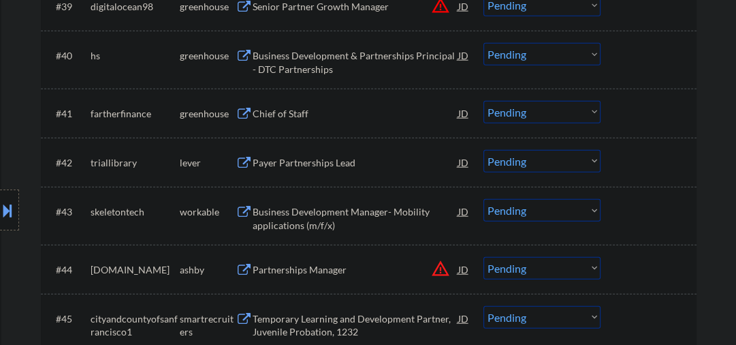
click at [299, 112] on div "Chief of Staff" at bounding box center [356, 114] width 206 height 14
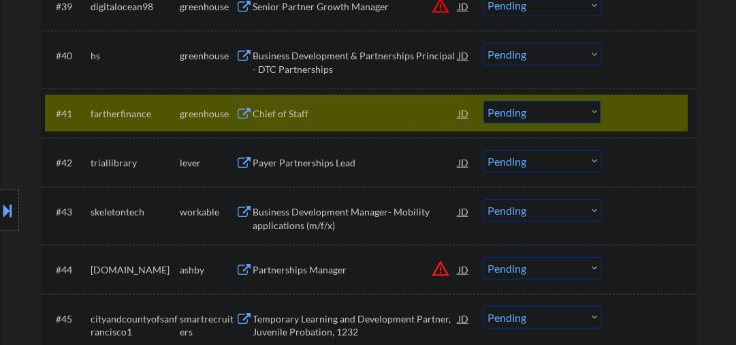
click at [283, 113] on div "Chief of Staff" at bounding box center [356, 114] width 206 height 14
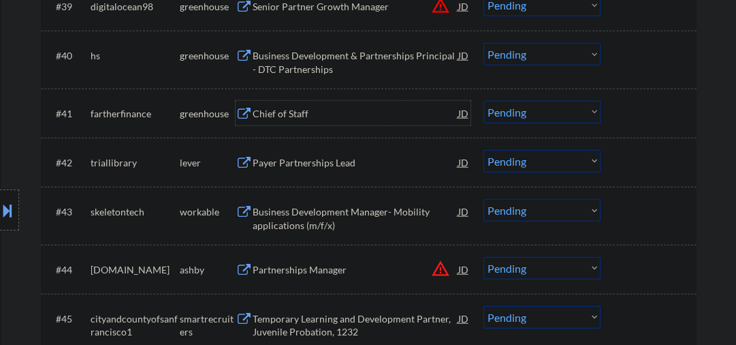
click at [535, 115] on select "Choose an option... Pending Applied Excluded (Questions) Excluded (Expired) Exc…" at bounding box center [541, 112] width 117 height 22
click at [483, 101] on select "Choose an option... Pending Applied Excluded (Questions) Excluded (Expired) Exc…" at bounding box center [541, 112] width 117 height 22
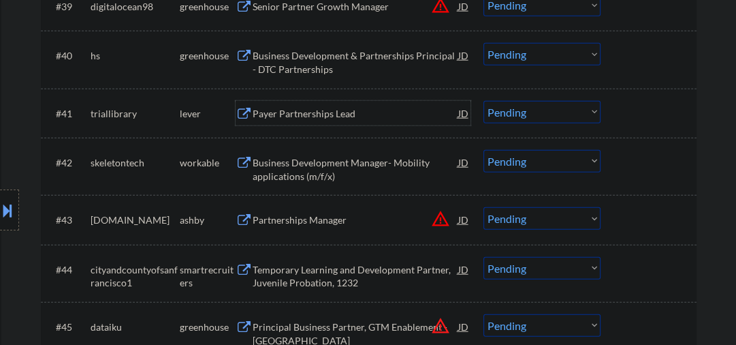
click at [316, 109] on div "Payer Partnerships Lead" at bounding box center [356, 114] width 206 height 14
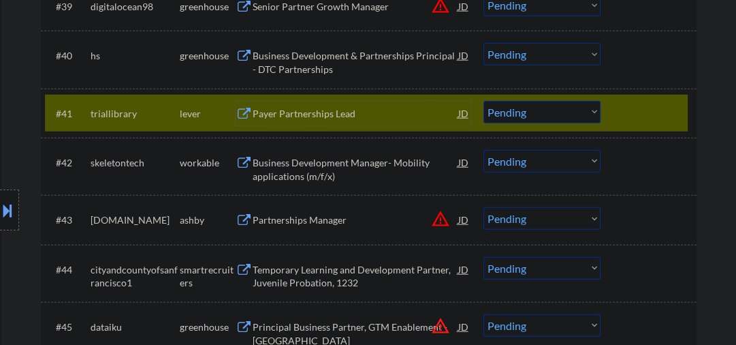
click at [310, 114] on div "Payer Partnerships Lead" at bounding box center [356, 114] width 206 height 14
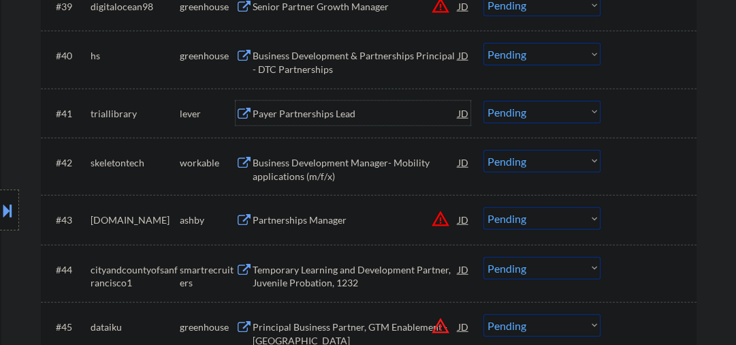
click at [526, 108] on select "Choose an option... Pending Applied Excluded (Questions) Excluded (Expired) Exc…" at bounding box center [541, 112] width 117 height 22
click at [483, 101] on select "Choose an option... Pending Applied Excluded (Questions) Excluded (Expired) Exc…" at bounding box center [541, 112] width 117 height 22
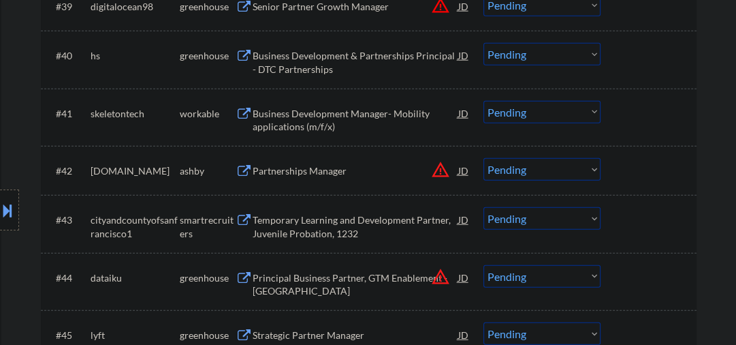
click at [322, 123] on div "Business Development Manager- Mobility applications (m/f/x)" at bounding box center [356, 120] width 206 height 27
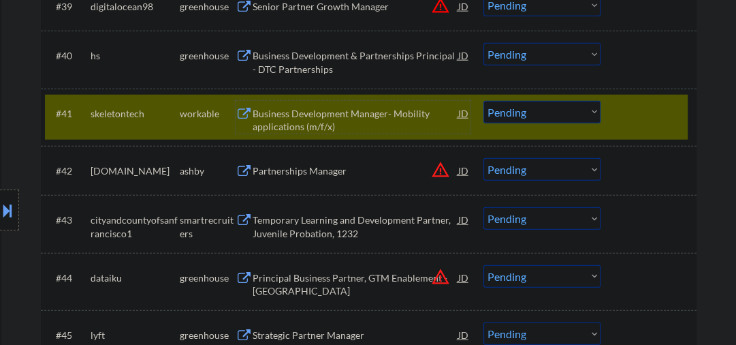
click at [515, 113] on select "Choose an option... Pending Applied Excluded (Questions) Excluded (Expired) Exc…" at bounding box center [541, 112] width 117 height 22
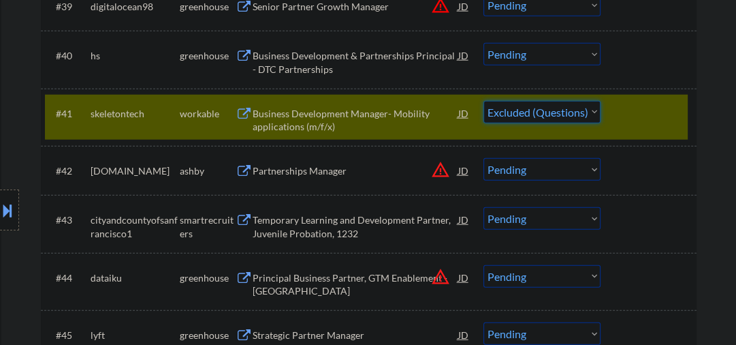
click at [483, 101] on select "Choose an option... Pending Applied Excluded (Questions) Excluded (Expired) Exc…" at bounding box center [541, 112] width 117 height 22
click at [294, 170] on div "Partnerships Manager" at bounding box center [356, 171] width 206 height 14
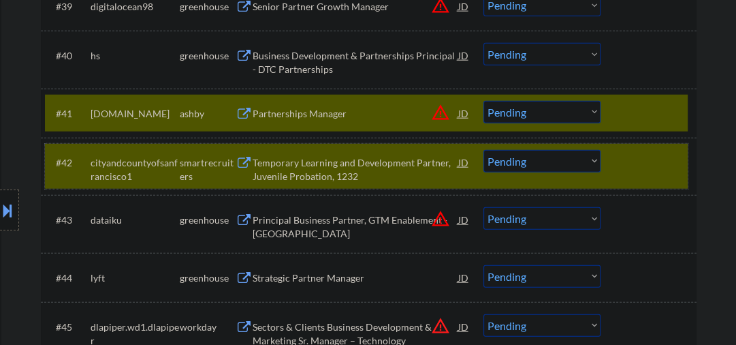
click at [637, 168] on div at bounding box center [650, 162] width 60 height 25
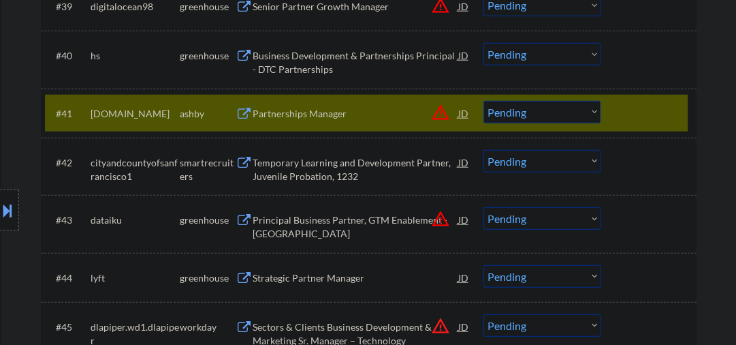
click at [302, 114] on div "Partnerships Manager" at bounding box center [356, 114] width 206 height 14
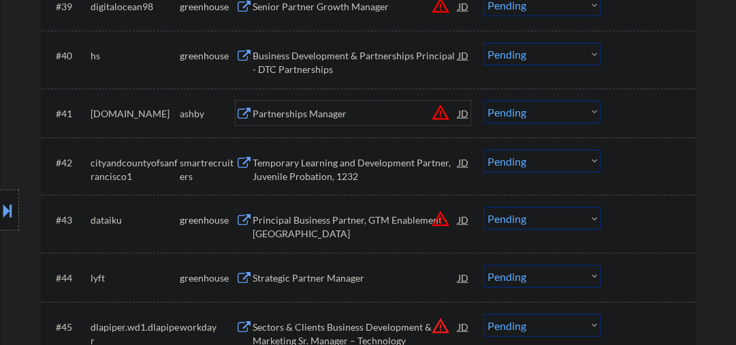
click at [520, 114] on select "Choose an option... Pending Applied Excluded (Questions) Excluded (Expired) Exc…" at bounding box center [541, 112] width 117 height 22
click at [483, 101] on select "Choose an option... Pending Applied Excluded (Questions) Excluded (Expired) Exc…" at bounding box center [541, 112] width 117 height 22
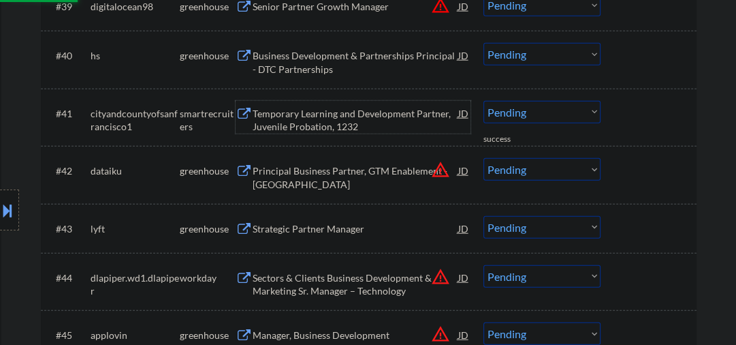
click at [304, 120] on div "Temporary Learning and Development Partner, Juvenile Probation, 1232" at bounding box center [356, 120] width 206 height 27
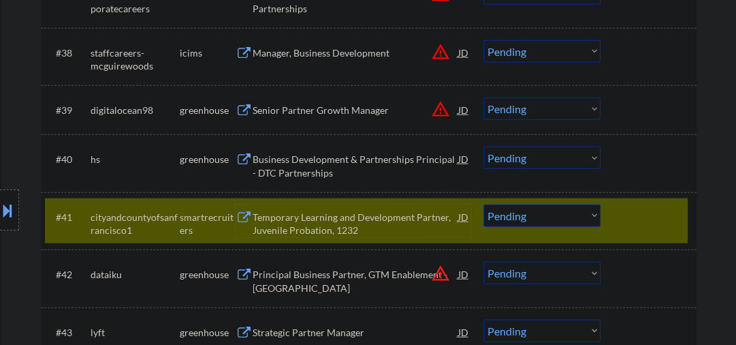
scroll to position [2397, 0]
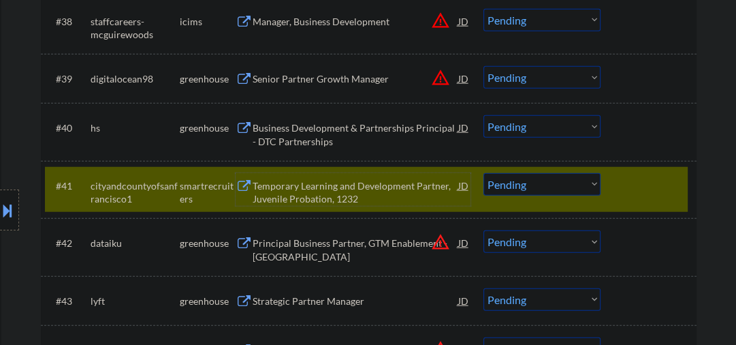
click at [491, 181] on select "Choose an option... Pending Applied Excluded (Questions) Excluded (Expired) Exc…" at bounding box center [541, 184] width 117 height 22
click at [483, 173] on select "Choose an option... Pending Applied Excluded (Questions) Excluded (Expired) Exc…" at bounding box center [541, 184] width 117 height 22
select select ""pending""
click at [351, 235] on div "Principal Business Partner, GTM Enablement - [GEOGRAPHIC_DATA]" at bounding box center [356, 246] width 206 height 33
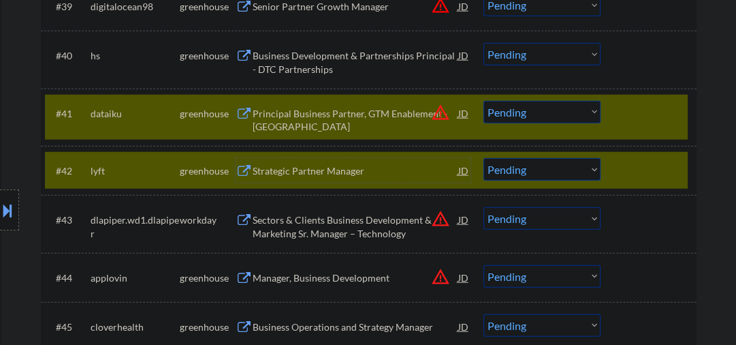
scroll to position [2542, 0]
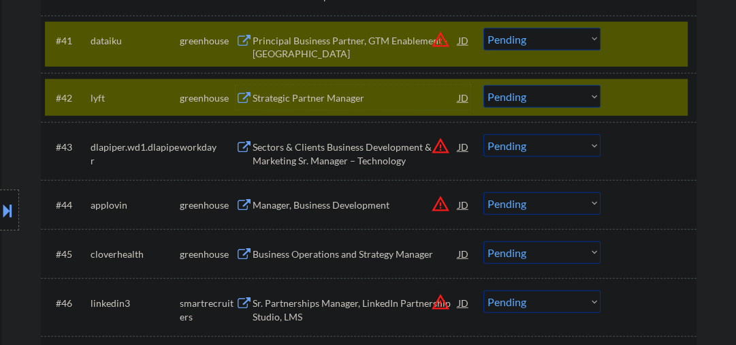
click at [631, 38] on div at bounding box center [650, 40] width 60 height 25
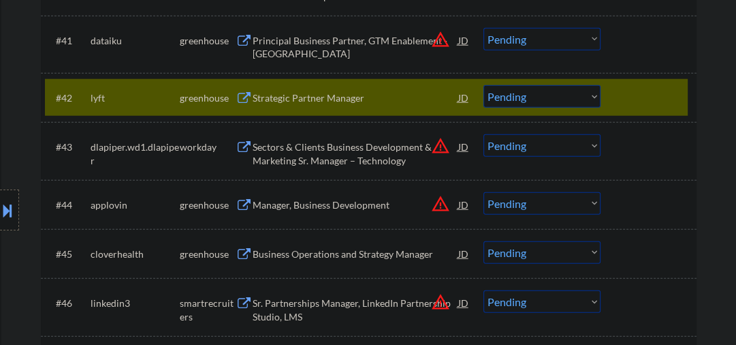
click at [629, 83] on div "#42 lyft greenhouse Strategic Partner Manager JD warning_amber Choose an option…" at bounding box center [366, 97] width 643 height 37
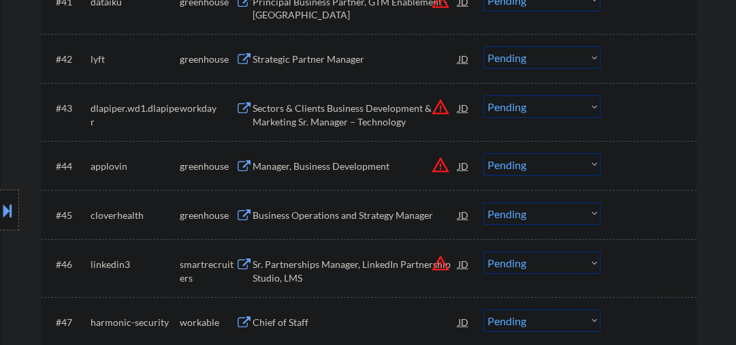
scroll to position [2615, 0]
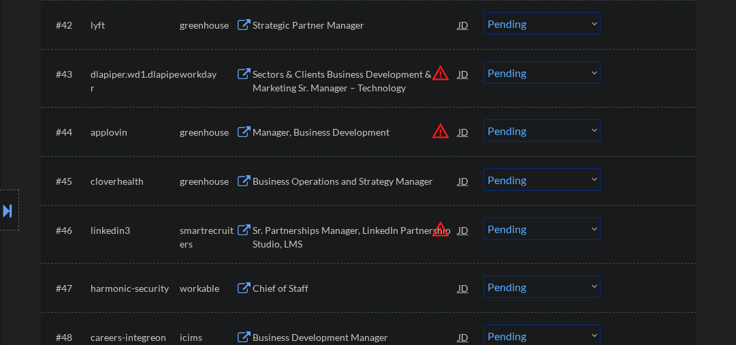
click at [310, 126] on div "Manager, Business Development" at bounding box center [356, 132] width 206 height 14
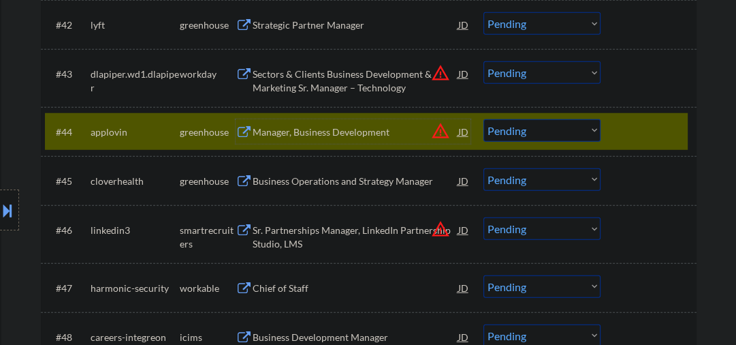
click at [360, 138] on div "Manager, Business Development" at bounding box center [356, 132] width 206 height 14
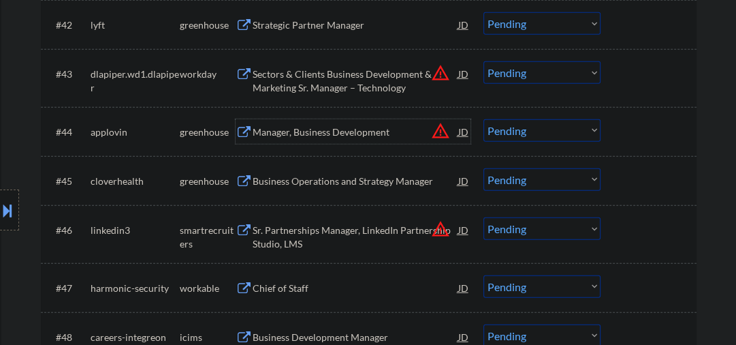
click at [549, 135] on select "Choose an option... Pending Applied Excluded (Questions) Excluded (Expired) Exc…" at bounding box center [541, 130] width 117 height 22
click at [483, 119] on select "Choose an option... Pending Applied Excluded (Questions) Excluded (Expired) Exc…" at bounding box center [541, 130] width 117 height 22
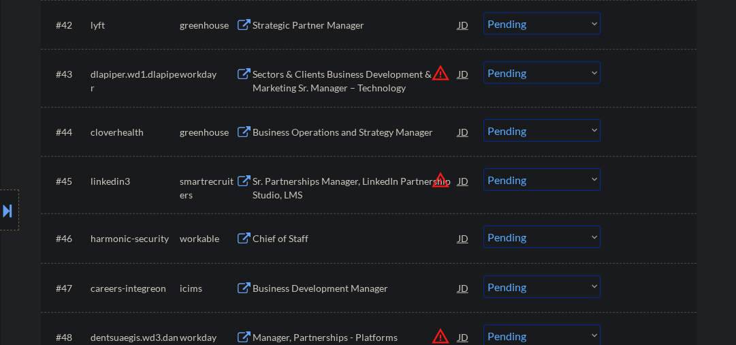
click at [309, 122] on div "Business Operations and Strategy Manager" at bounding box center [356, 131] width 206 height 25
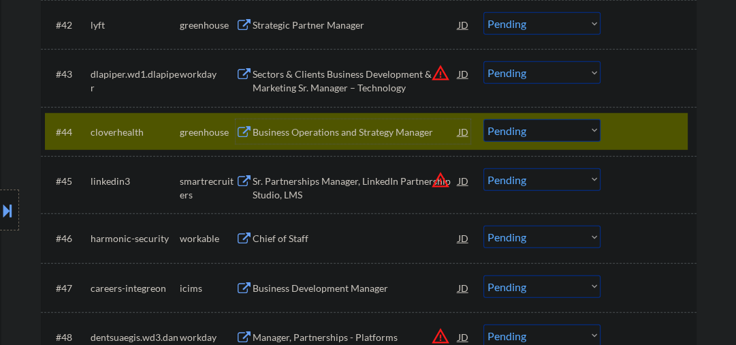
click at [338, 127] on div "Business Operations and Strategy Manager" at bounding box center [356, 132] width 206 height 14
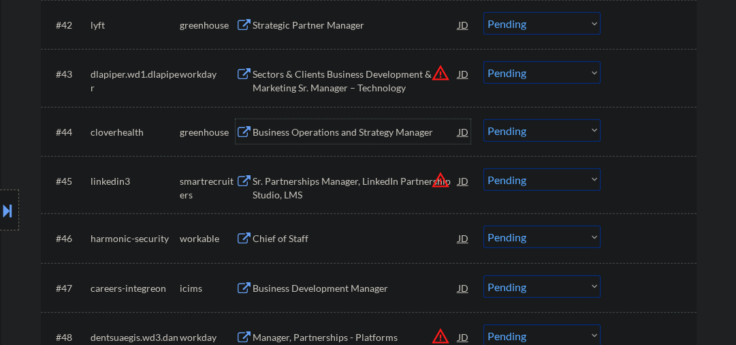
click at [332, 139] on div "Business Operations and Strategy Manager" at bounding box center [356, 131] width 206 height 25
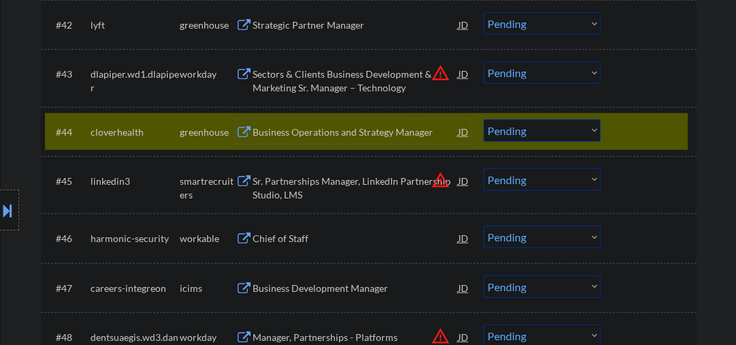
click at [510, 133] on select "Choose an option... Pending Applied Excluded (Questions) Excluded (Expired) Exc…" at bounding box center [541, 130] width 117 height 22
click at [483, 119] on select "Choose an option... Pending Applied Excluded (Questions) Excluded (Expired) Exc…" at bounding box center [541, 130] width 117 height 22
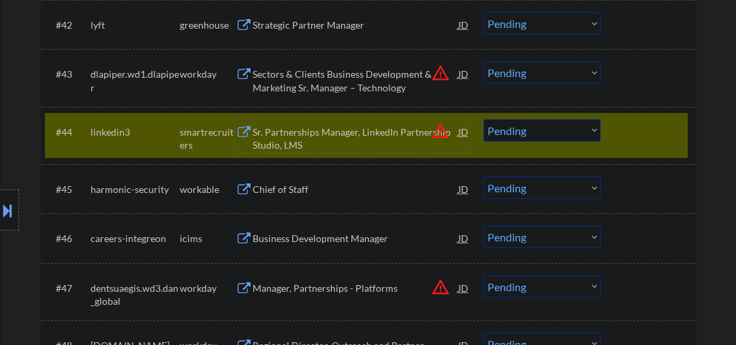
click at [332, 137] on div "Sr. Partnerships Manager, LinkedIn Partnership Studio, LMS" at bounding box center [356, 138] width 206 height 27
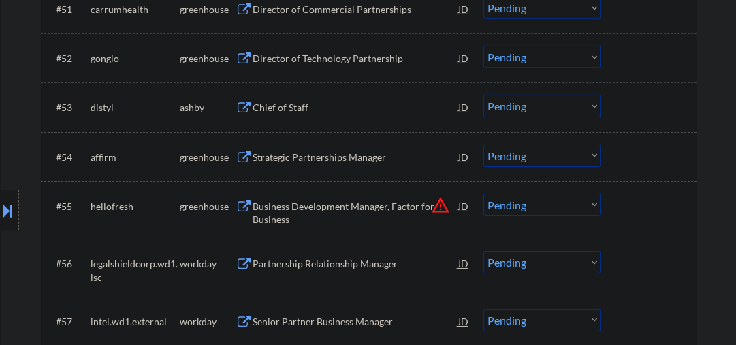
scroll to position [2574, 0]
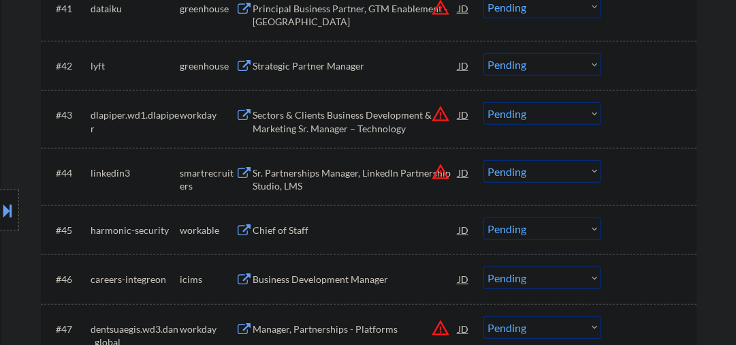
click at [501, 175] on select "Choose an option... Pending Applied Excluded (Questions) Excluded (Expired) Exc…" at bounding box center [541, 171] width 117 height 22
click at [483, 160] on select "Choose an option... Pending Applied Excluded (Questions) Excluded (Expired) Exc…" at bounding box center [541, 171] width 117 height 22
click at [293, 226] on div "Chief of Staff" at bounding box center [356, 230] width 206 height 14
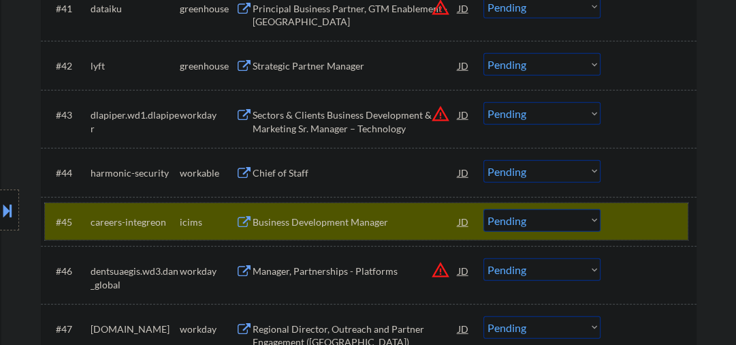
click at [628, 217] on div at bounding box center [650, 221] width 60 height 25
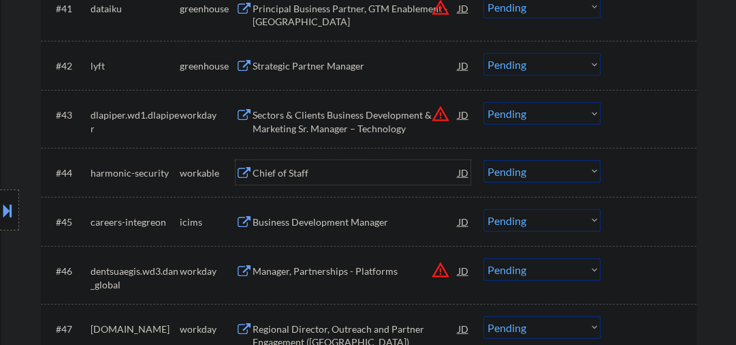
click at [283, 164] on div "Chief of Staff" at bounding box center [356, 172] width 206 height 25
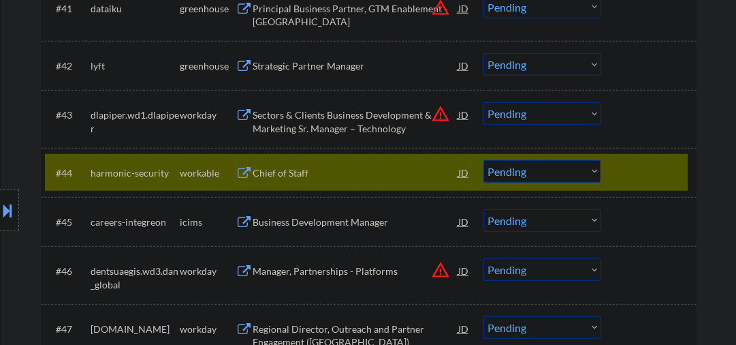
click at [515, 169] on select "Choose an option... Pending Applied Excluded (Questions) Excluded (Expired) Exc…" at bounding box center [541, 171] width 117 height 22
click at [483, 160] on select "Choose an option... Pending Applied Excluded (Questions) Excluded (Expired) Exc…" at bounding box center [541, 171] width 117 height 22
select select ""pending""
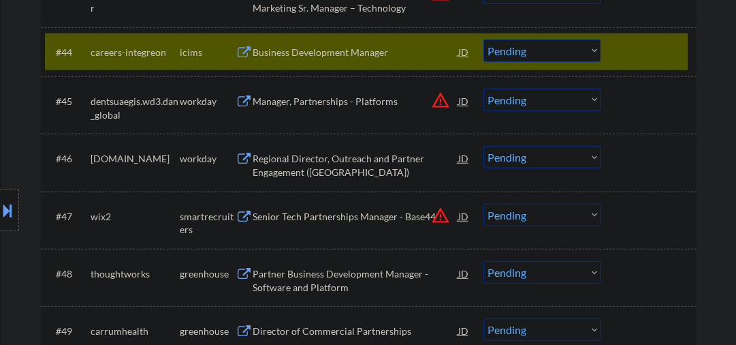
scroll to position [2719, 0]
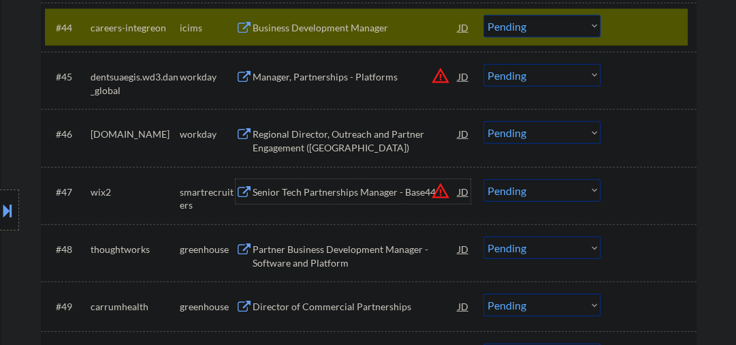
click at [306, 196] on div "Senior Tech Partnerships Manager - Base44" at bounding box center [356, 192] width 206 height 14
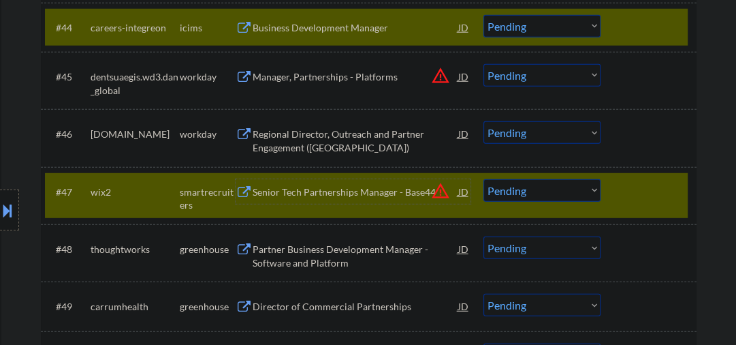
click at [344, 197] on div "Senior Tech Partnerships Manager - Base44" at bounding box center [356, 192] width 206 height 14
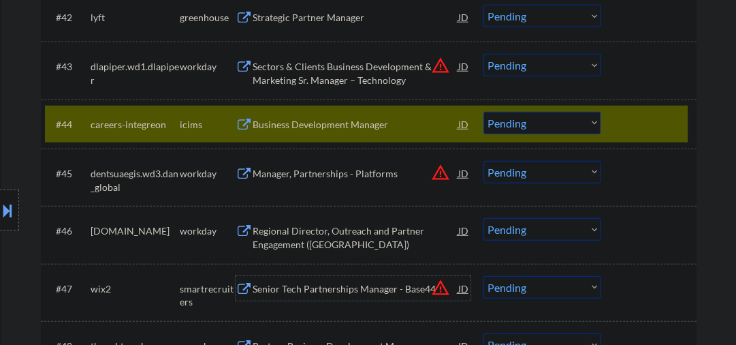
scroll to position [2647, 0]
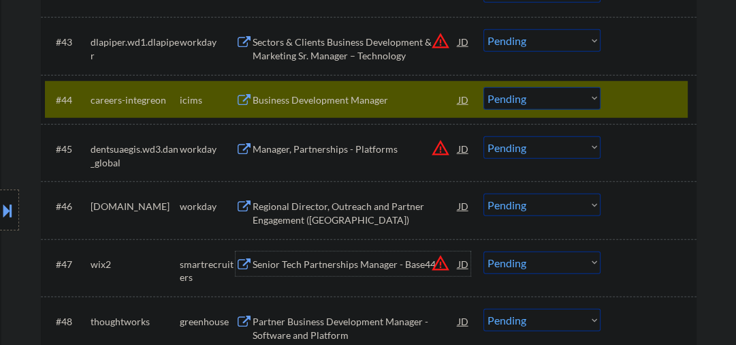
click at [326, 271] on div "Senior Tech Partnerships Manager - Base44" at bounding box center [356, 263] width 206 height 25
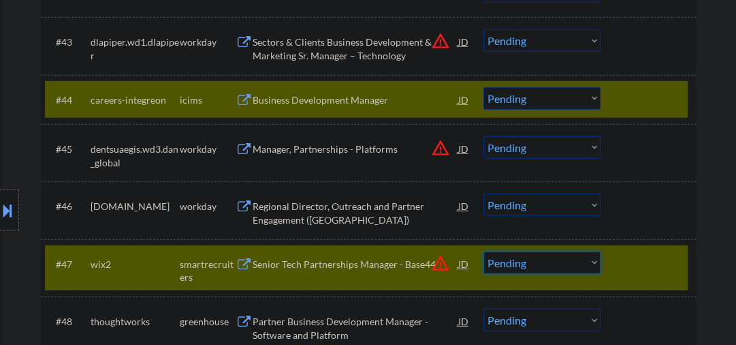
click at [579, 262] on select "Choose an option... Pending Applied Excluded (Questions) Excluded (Expired) Exc…" at bounding box center [541, 262] width 117 height 22
click at [483, 251] on select "Choose an option... Pending Applied Excluded (Questions) Excluded (Expired) Exc…" at bounding box center [541, 262] width 117 height 22
click at [656, 98] on div at bounding box center [650, 99] width 60 height 25
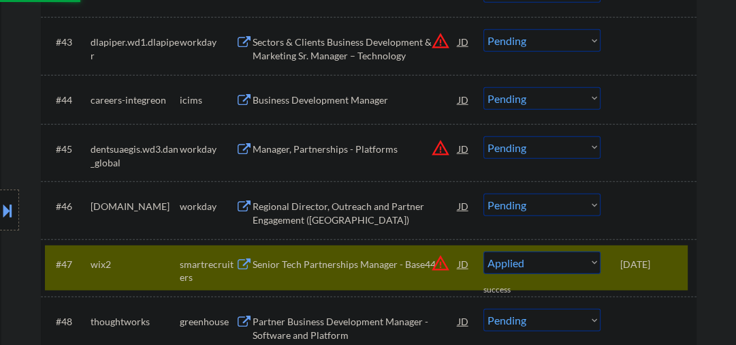
select select ""pending""
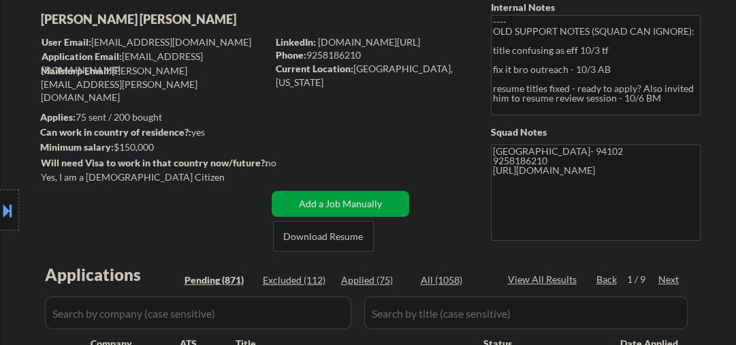
scroll to position [0, 0]
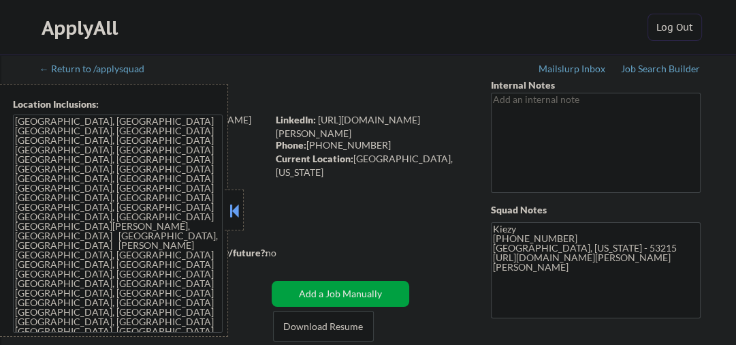
click at [242, 204] on div at bounding box center [234, 209] width 19 height 41
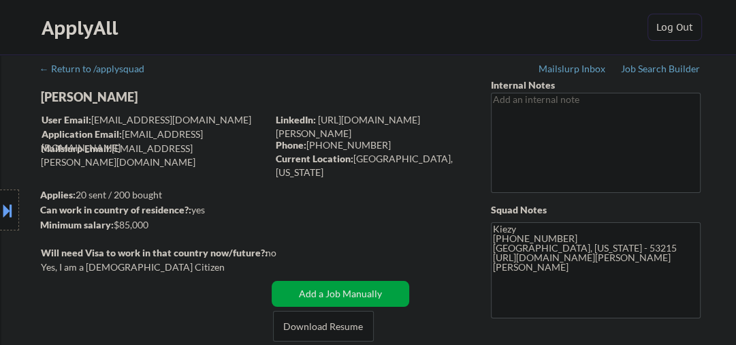
click at [67, 98] on div "Location Inclusions: [GEOGRAPHIC_DATA], [GEOGRAPHIC_DATA] [GEOGRAPHIC_DATA], [G…" at bounding box center [122, 210] width 244 height 253
click at [68, 98] on div "Location Inclusions: Milwaukee, WI West Allis, WI Wauwatosa, WI Greenfield, WI …" at bounding box center [122, 210] width 244 height 253
click at [93, 98] on div "Location Inclusions: Milwaukee, WI West Allis, WI Wauwatosa, WI Greenfield, WI …" at bounding box center [122, 210] width 244 height 253
click at [95, 98] on div "Location Inclusions: Milwaukee, WI West Allis, WI Wauwatosa, WI Greenfield, WI …" at bounding box center [122, 210] width 244 height 253
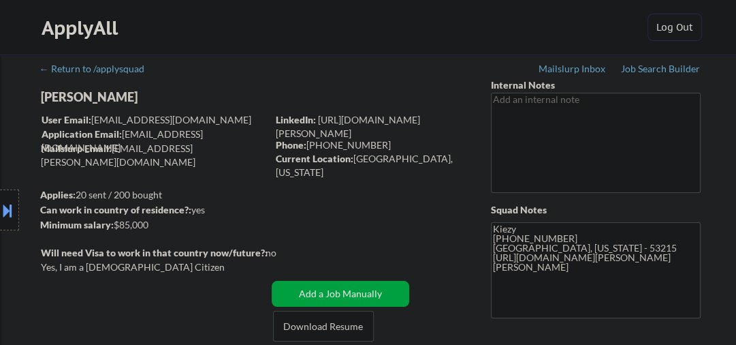
select select ""pending""
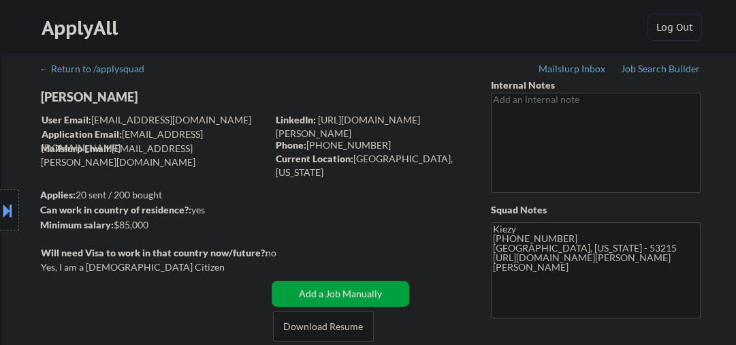
select select ""pending""
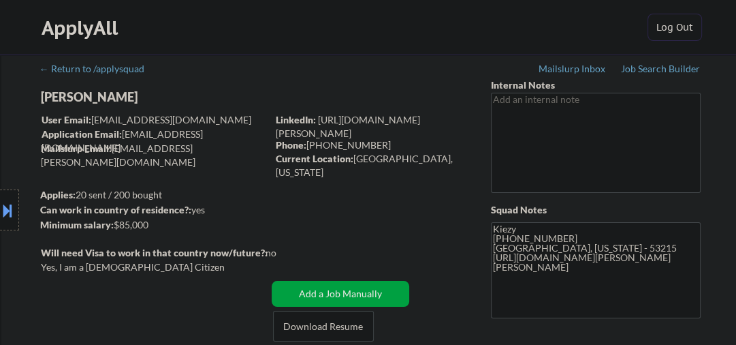
select select ""pending""
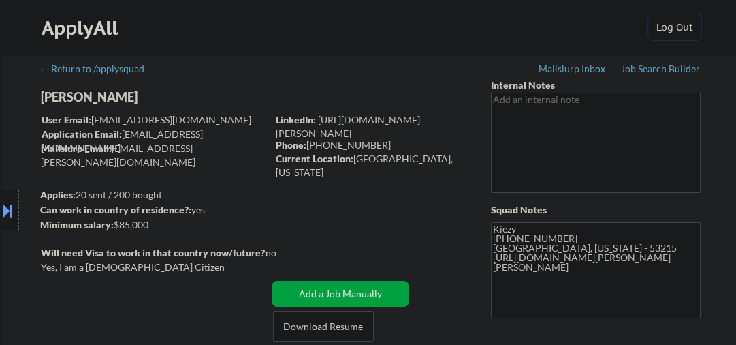
select select ""pending""
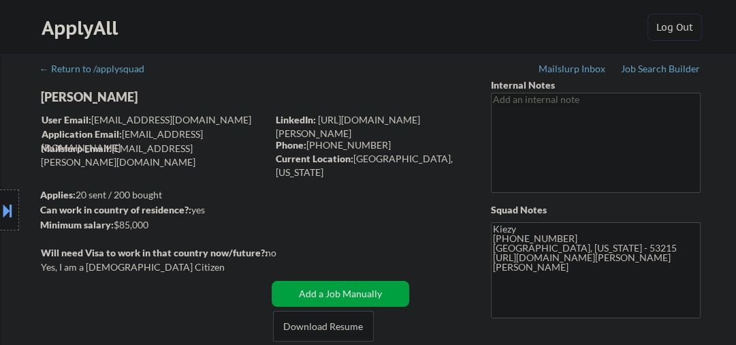
select select ""pending""
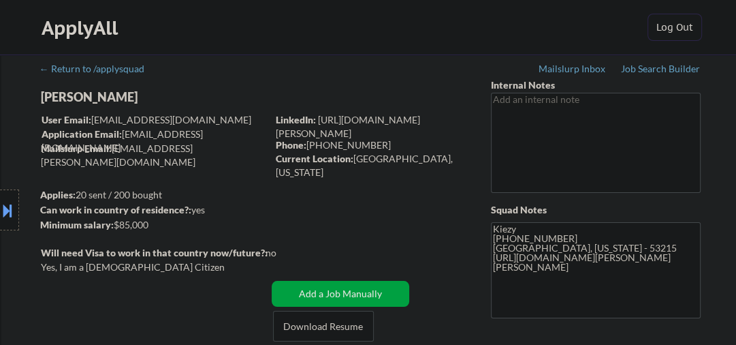
select select ""pending""
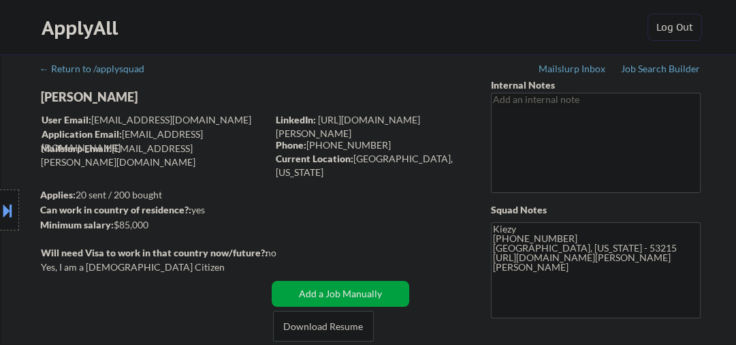
select select ""pending""
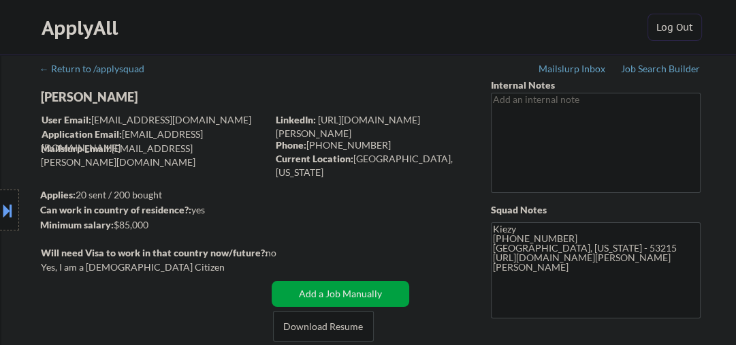
select select ""pending""
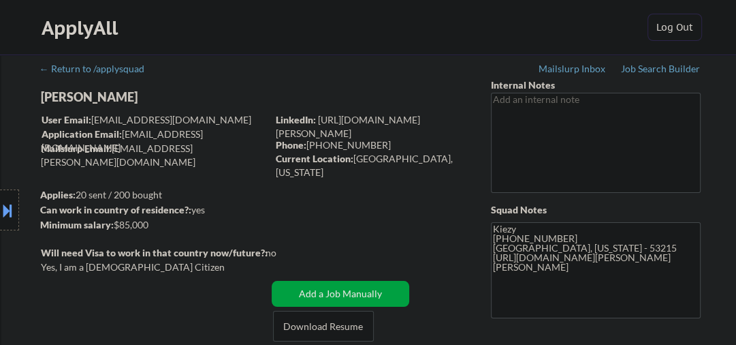
select select ""pending""
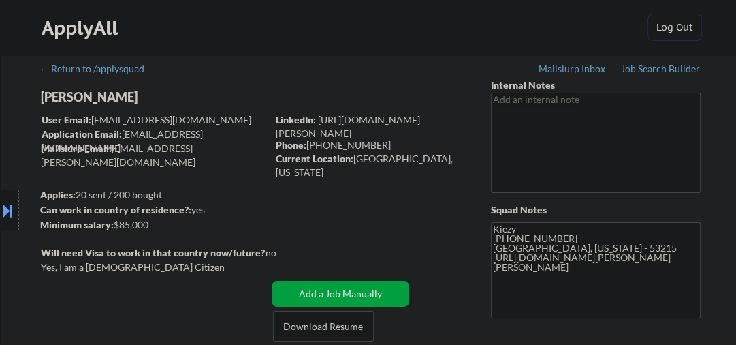
select select ""pending""
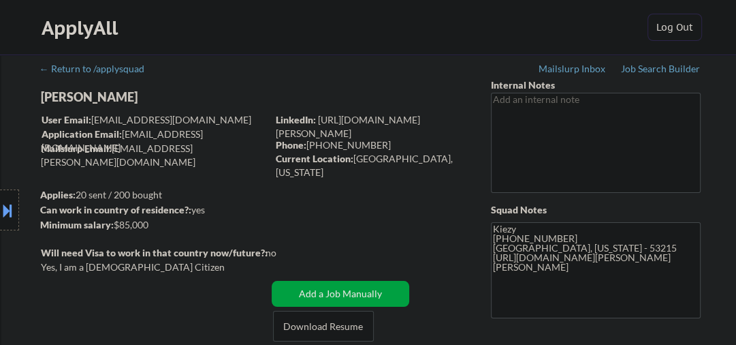
select select ""pending""
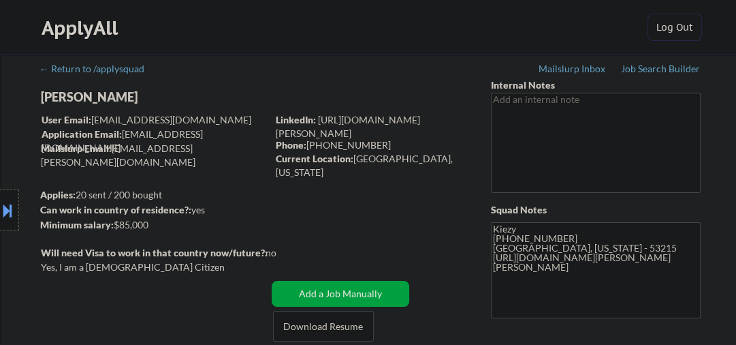
select select ""pending""
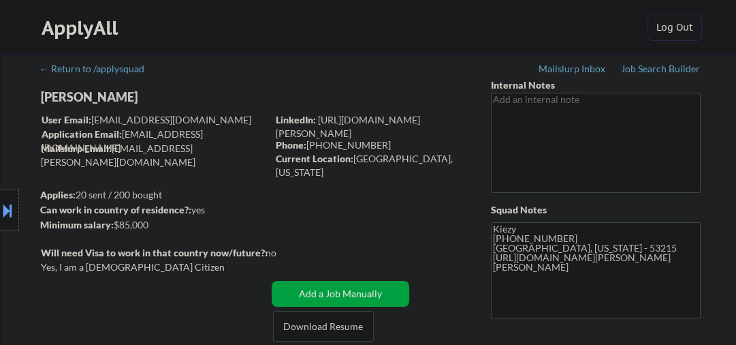
select select ""pending""
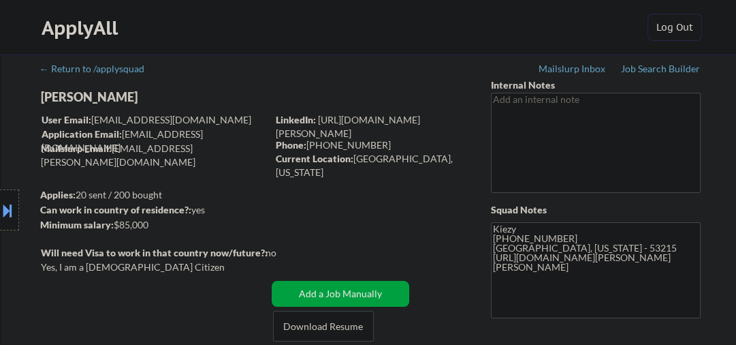
select select ""pending""
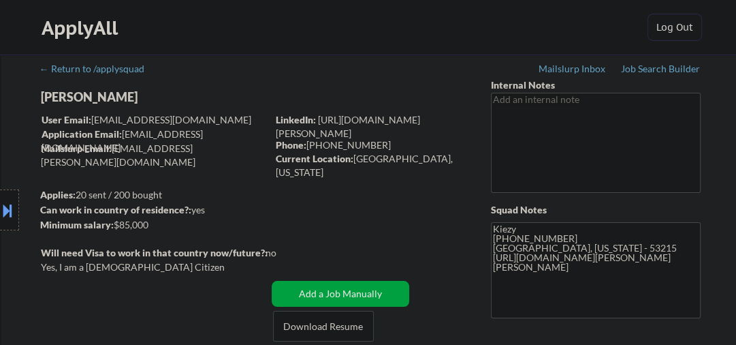
select select ""pending""
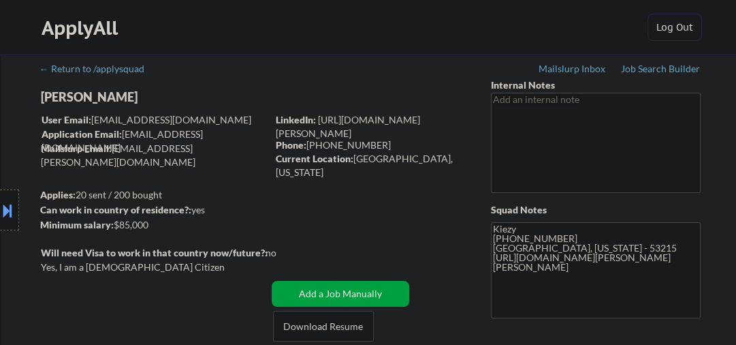
select select ""pending""
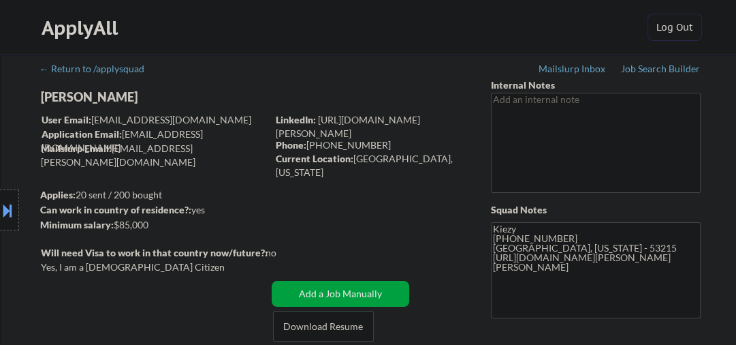
select select ""pending""
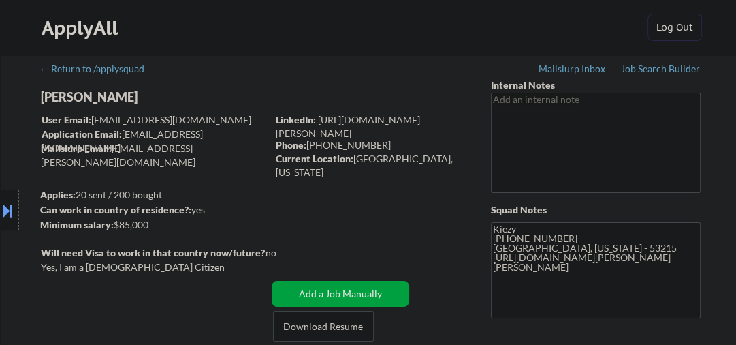
select select ""pending""
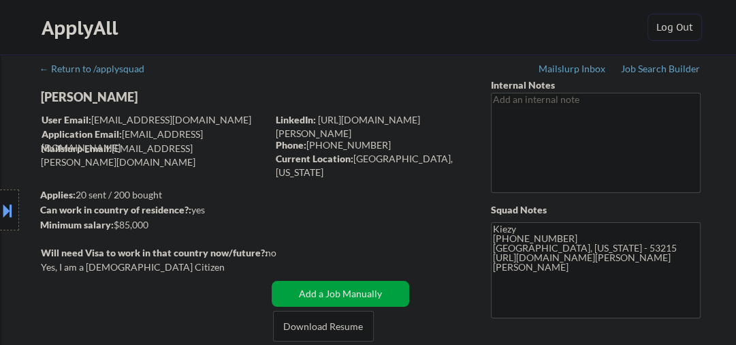
select select ""pending""
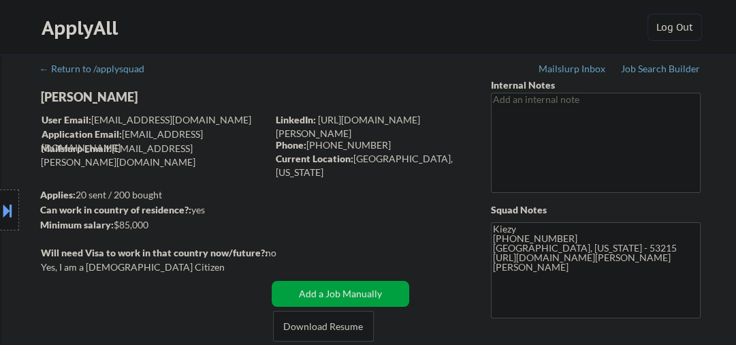
select select ""pending""
